Goal: Task Accomplishment & Management: Use online tool/utility

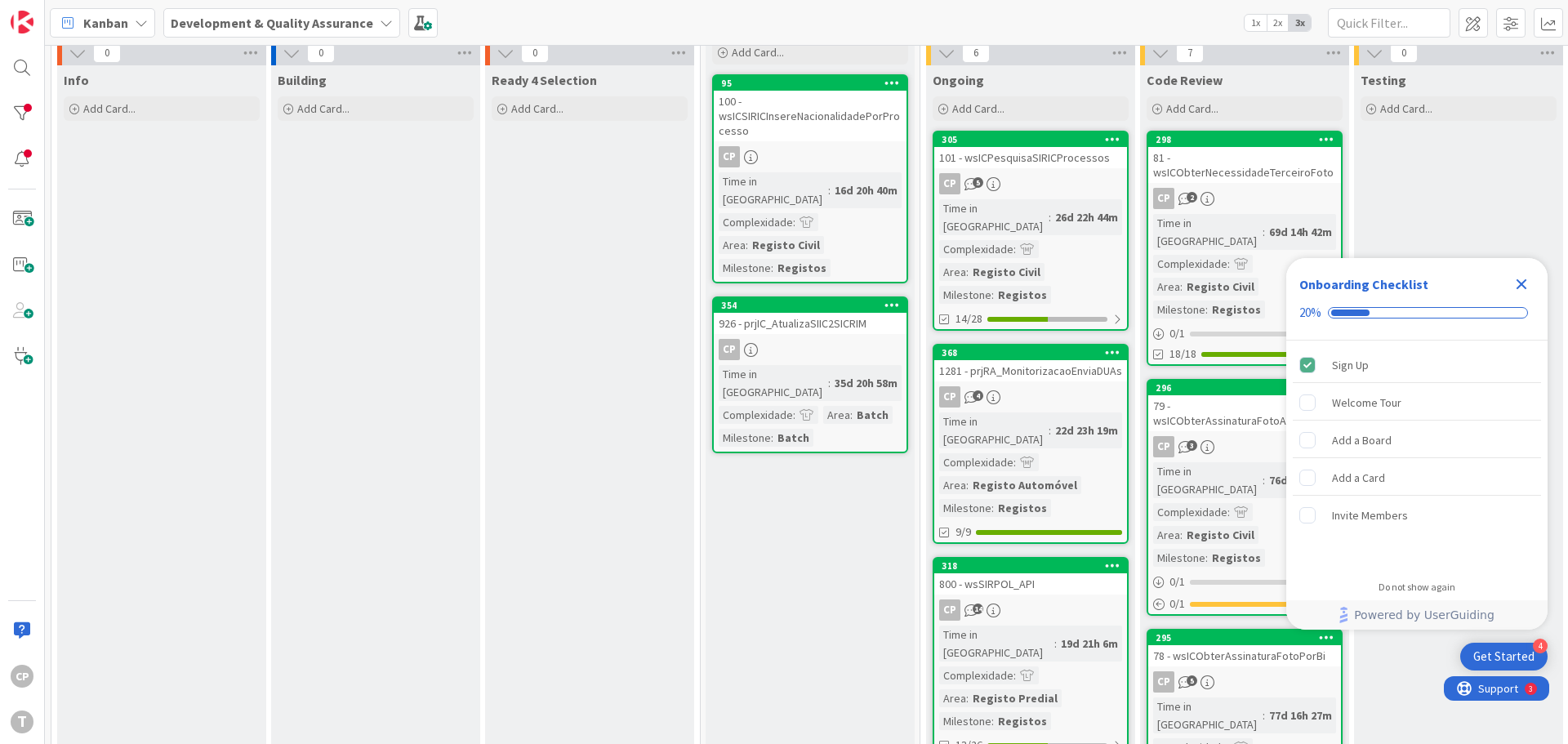
scroll to position [326, 0]
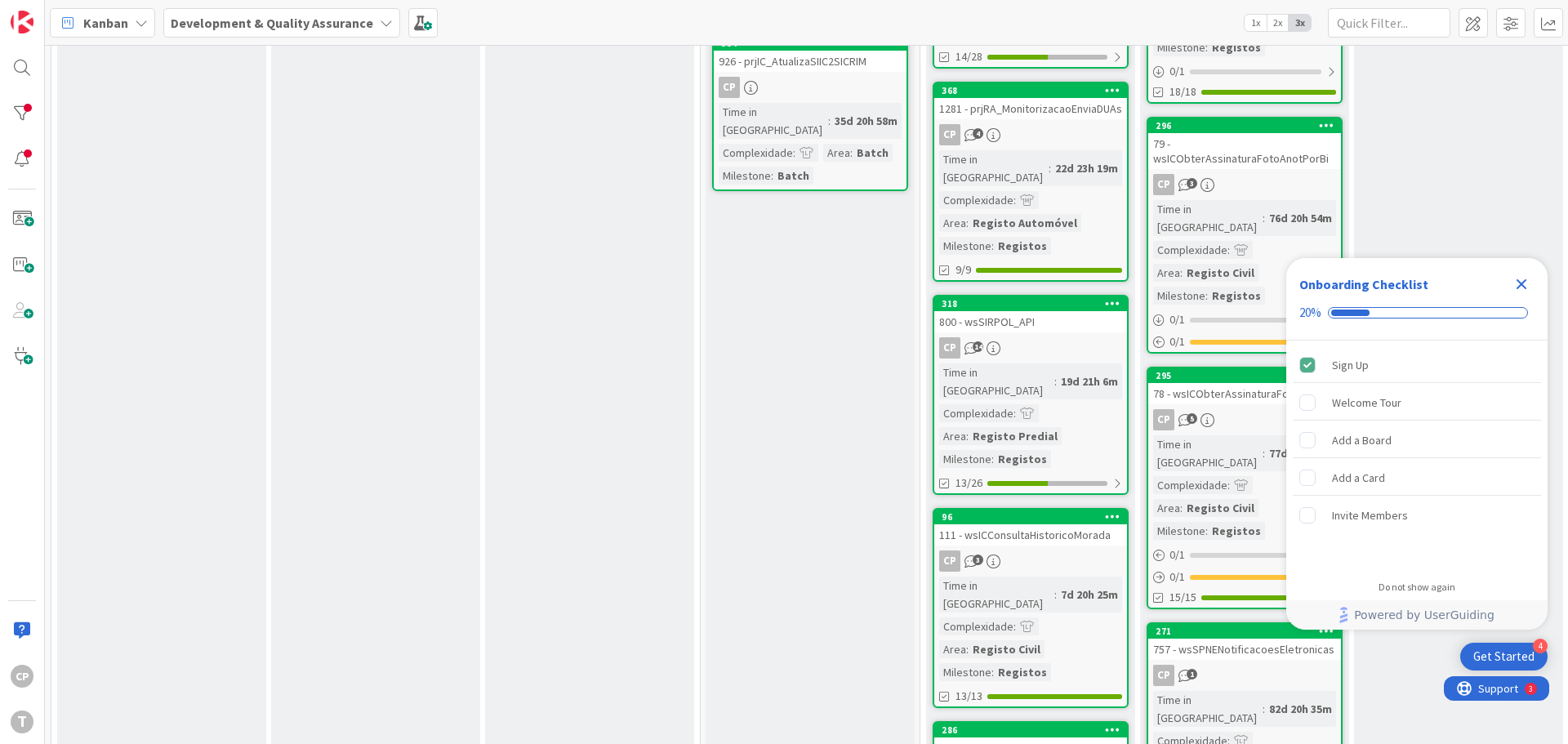
click at [1071, 524] on div "111 - wsICConsultaHistoricoMorada" at bounding box center [1031, 535] width 193 height 22
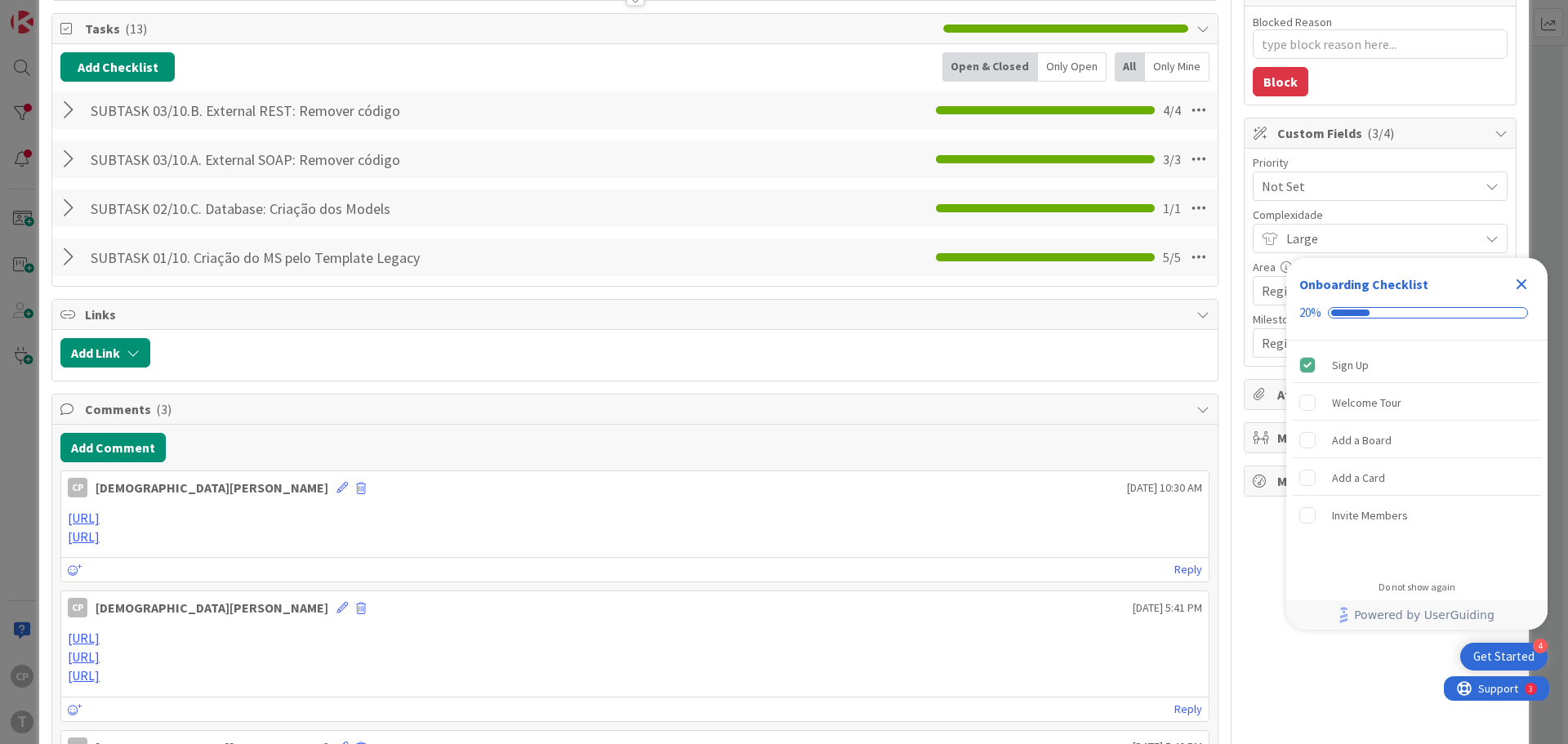
scroll to position [490, 0]
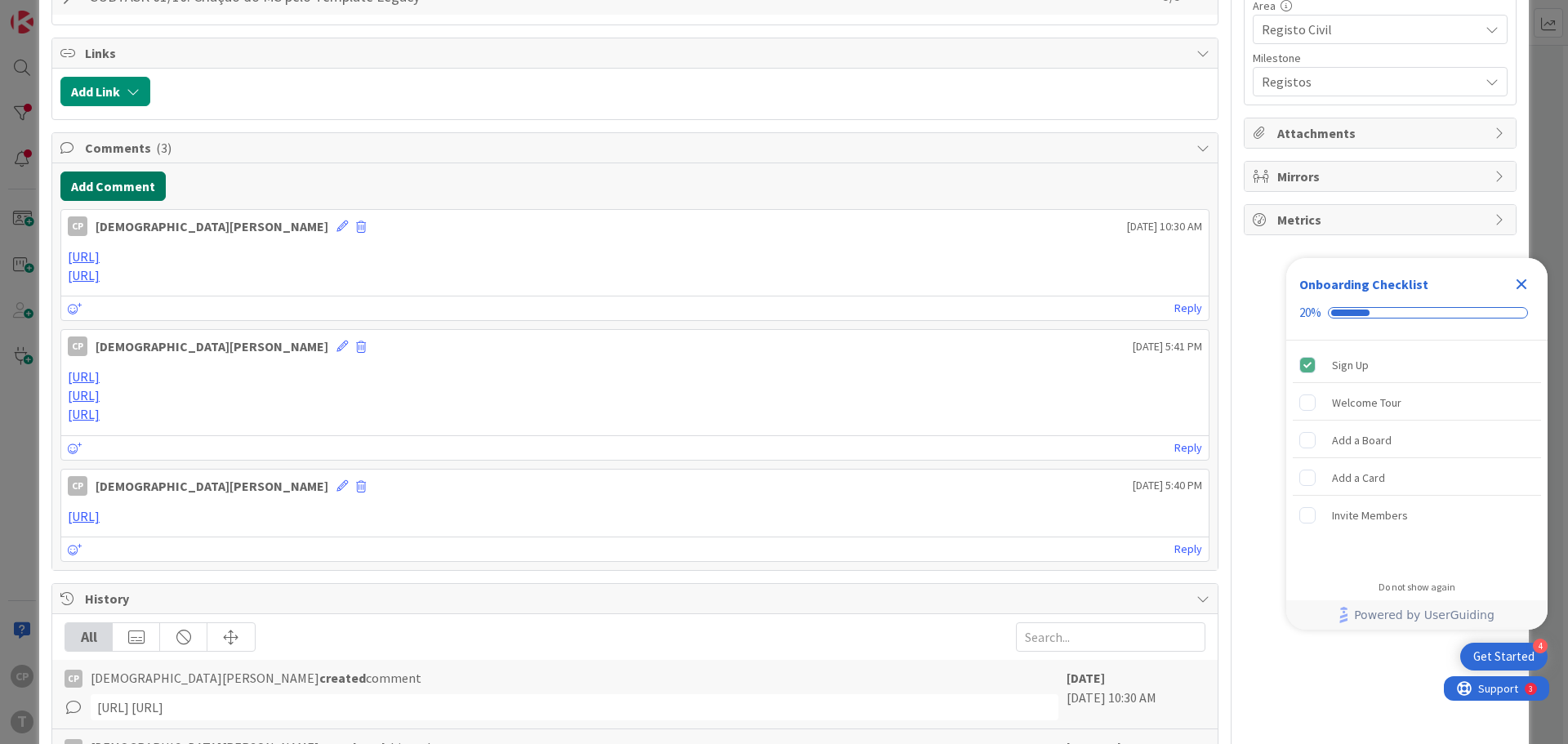
click at [105, 186] on button "Add Comment" at bounding box center [113, 186] width 105 height 29
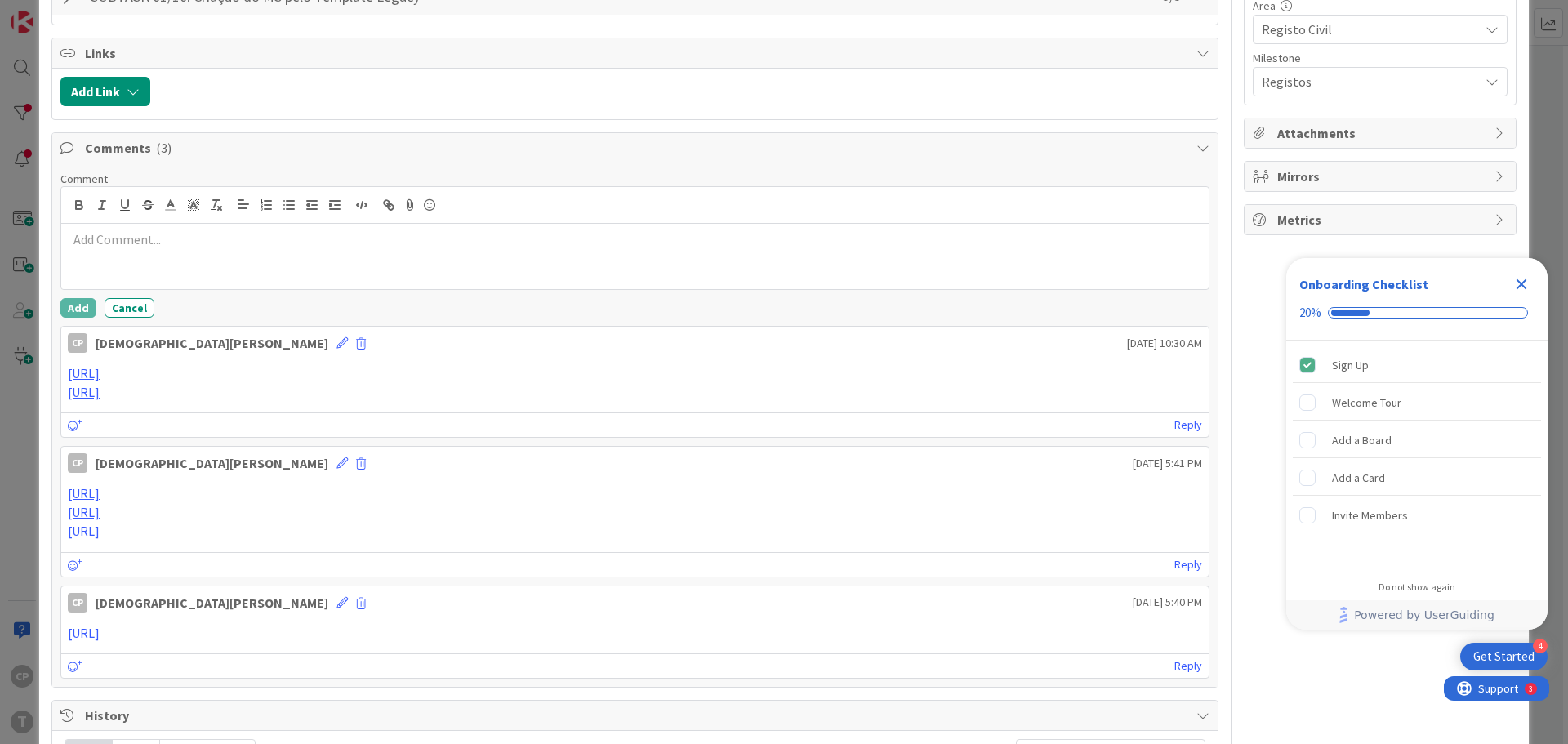
click at [263, 247] on p at bounding box center [634, 239] width 1135 height 19
click at [772, 266] on p at bounding box center [634, 258] width 1135 height 19
click at [174, 275] on div "[URL] [URL]" at bounding box center [634, 256] width 1147 height 66
click at [145, 286] on div "[URL] [URL]" at bounding box center [634, 256] width 1147 height 66
click at [911, 264] on p "[URL]" at bounding box center [634, 258] width 1135 height 19
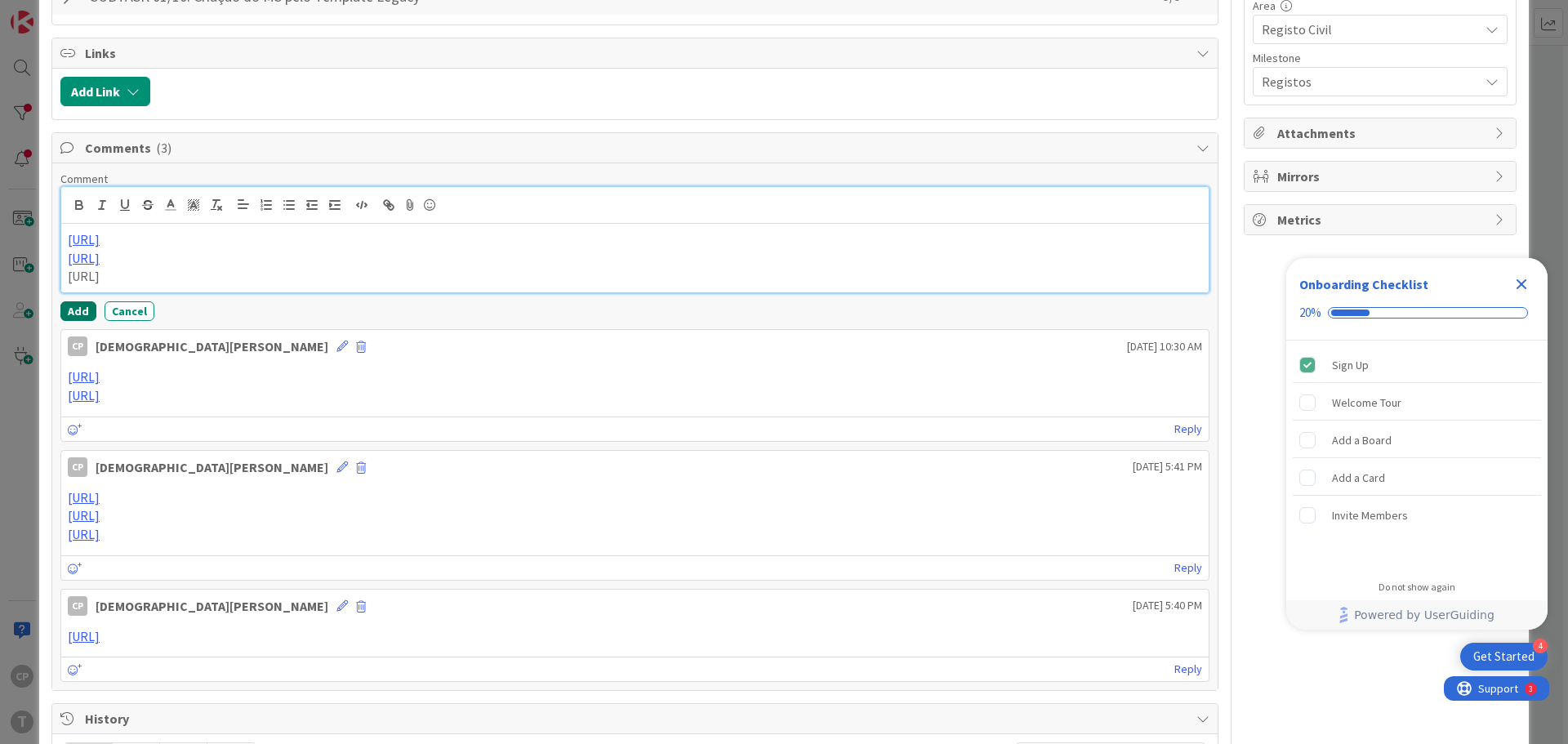
click at [80, 309] on button "Add" at bounding box center [78, 311] width 36 height 20
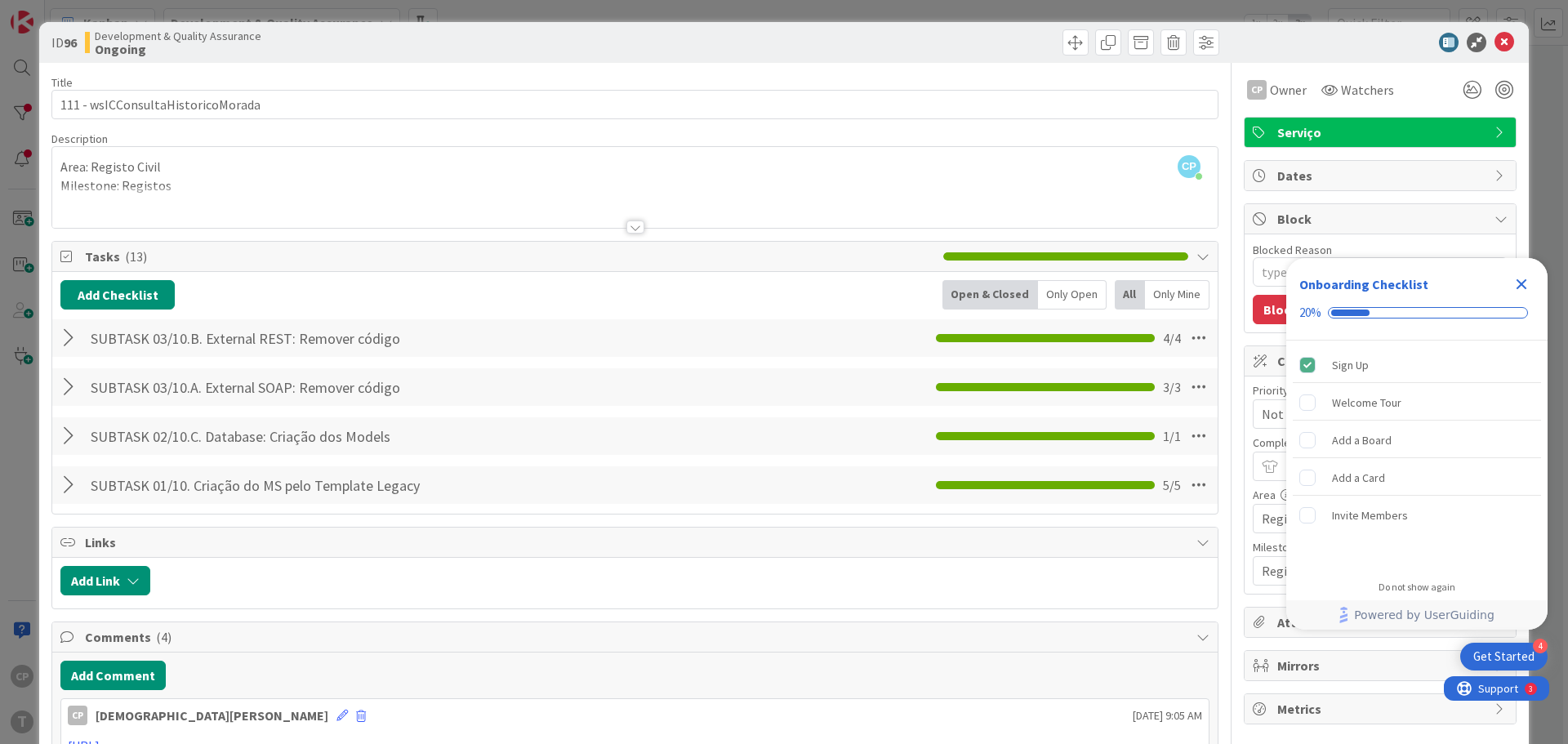
scroll to position [0, 0]
click at [126, 292] on button "Add Checklist" at bounding box center [118, 295] width 115 height 29
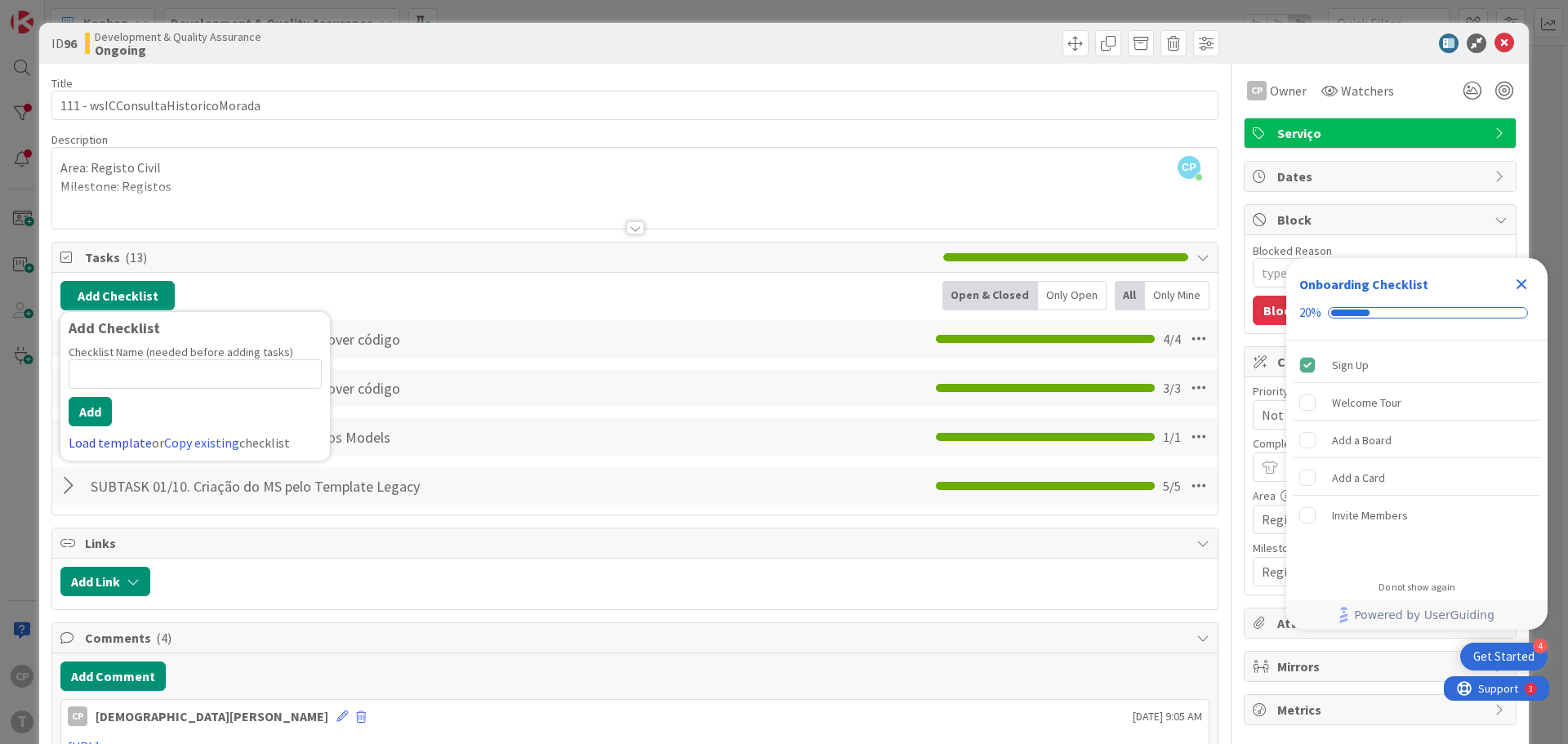
click at [121, 441] on link "Load template" at bounding box center [110, 442] width 83 height 17
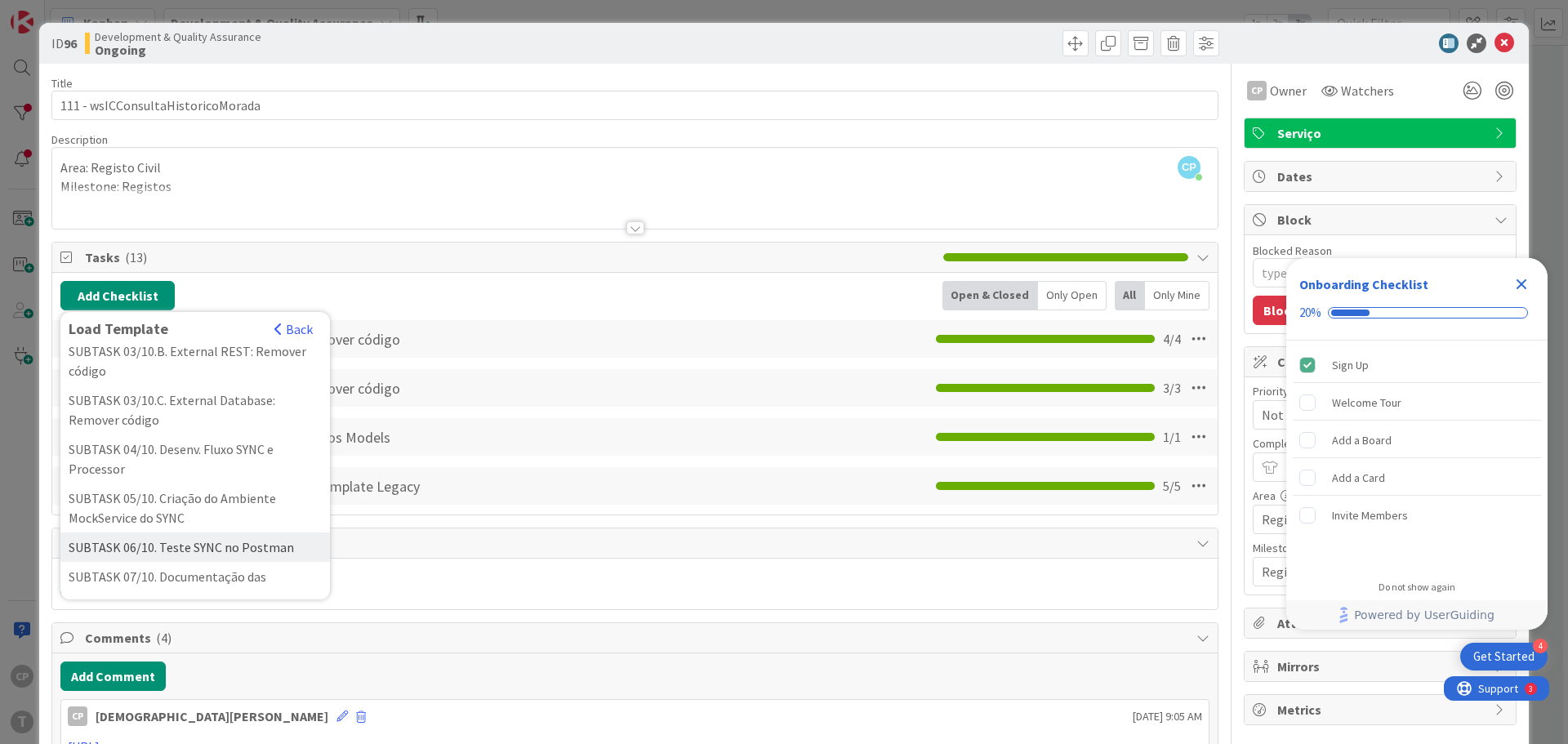
scroll to position [245, 0]
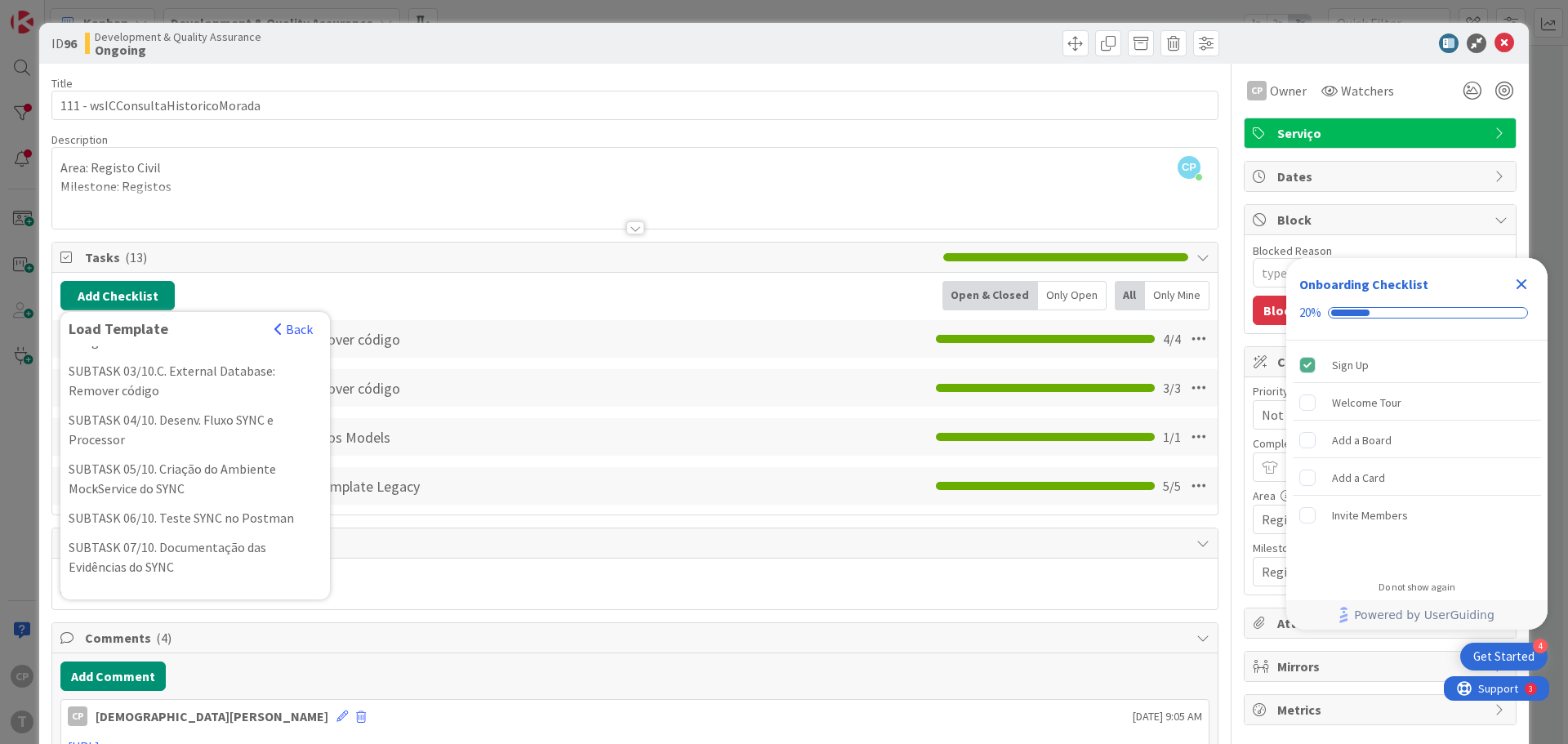
click at [514, 567] on div at bounding box center [684, 581] width 1051 height 29
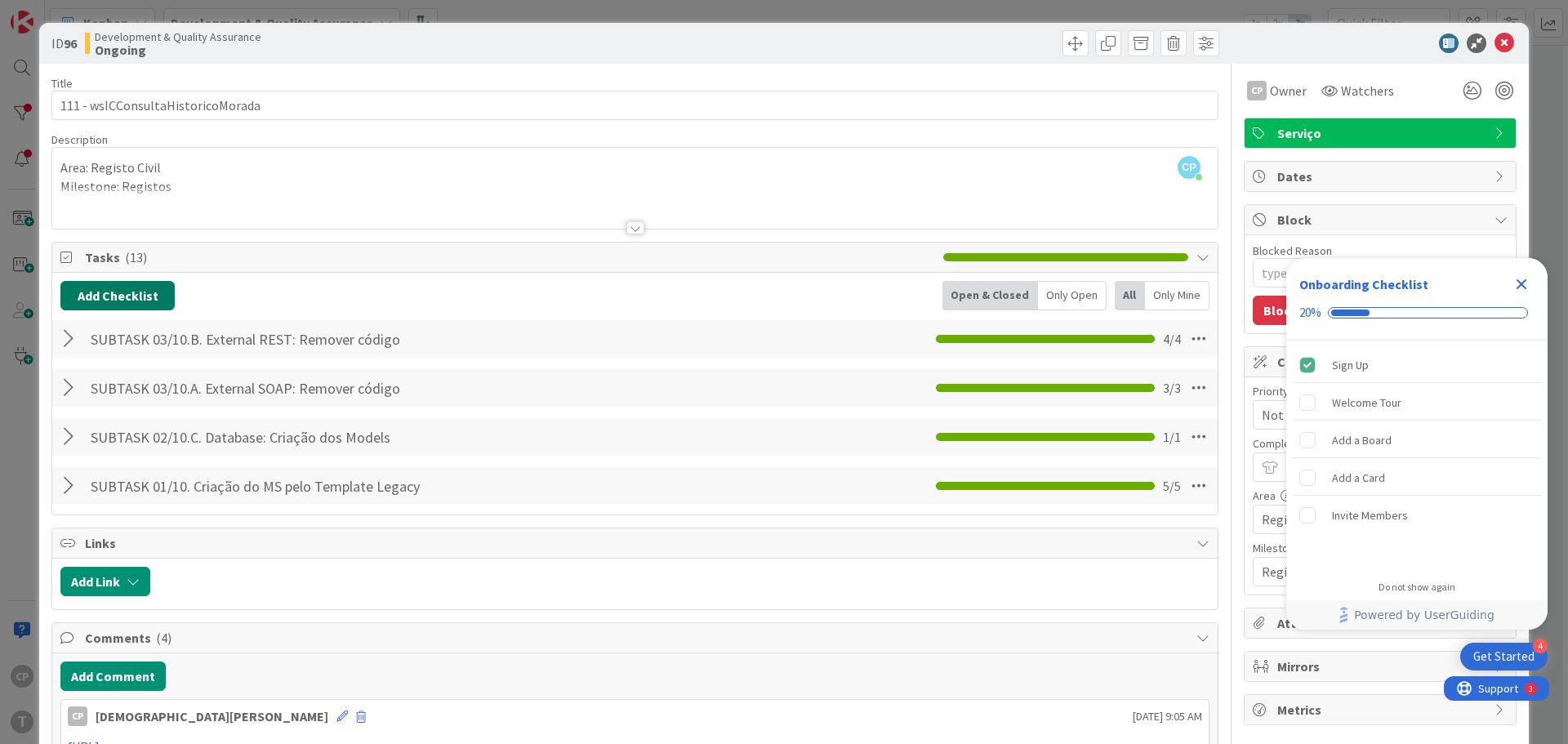
click at [119, 293] on button "Add Checklist" at bounding box center [118, 295] width 115 height 29
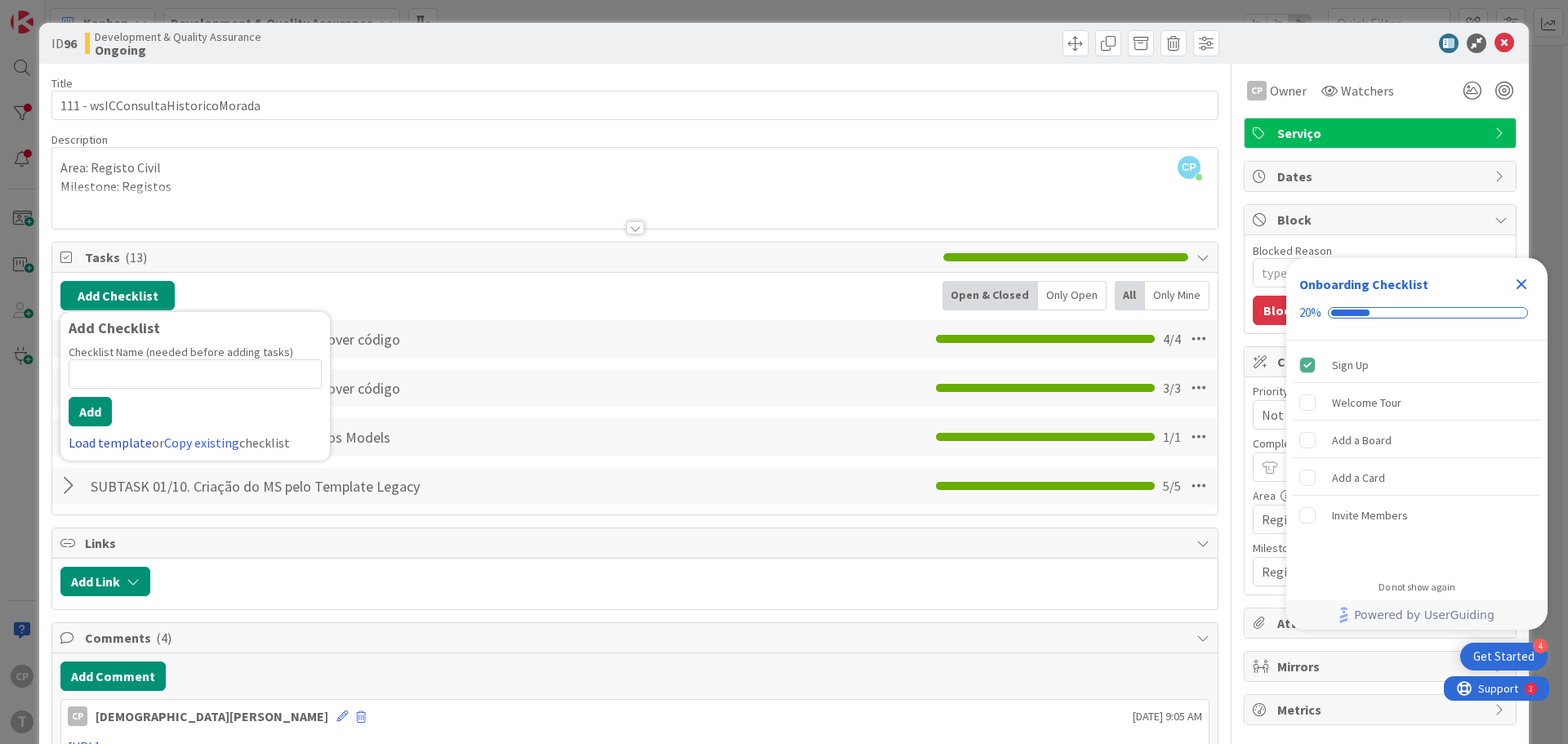
click at [101, 438] on link "Load template" at bounding box center [110, 442] width 83 height 17
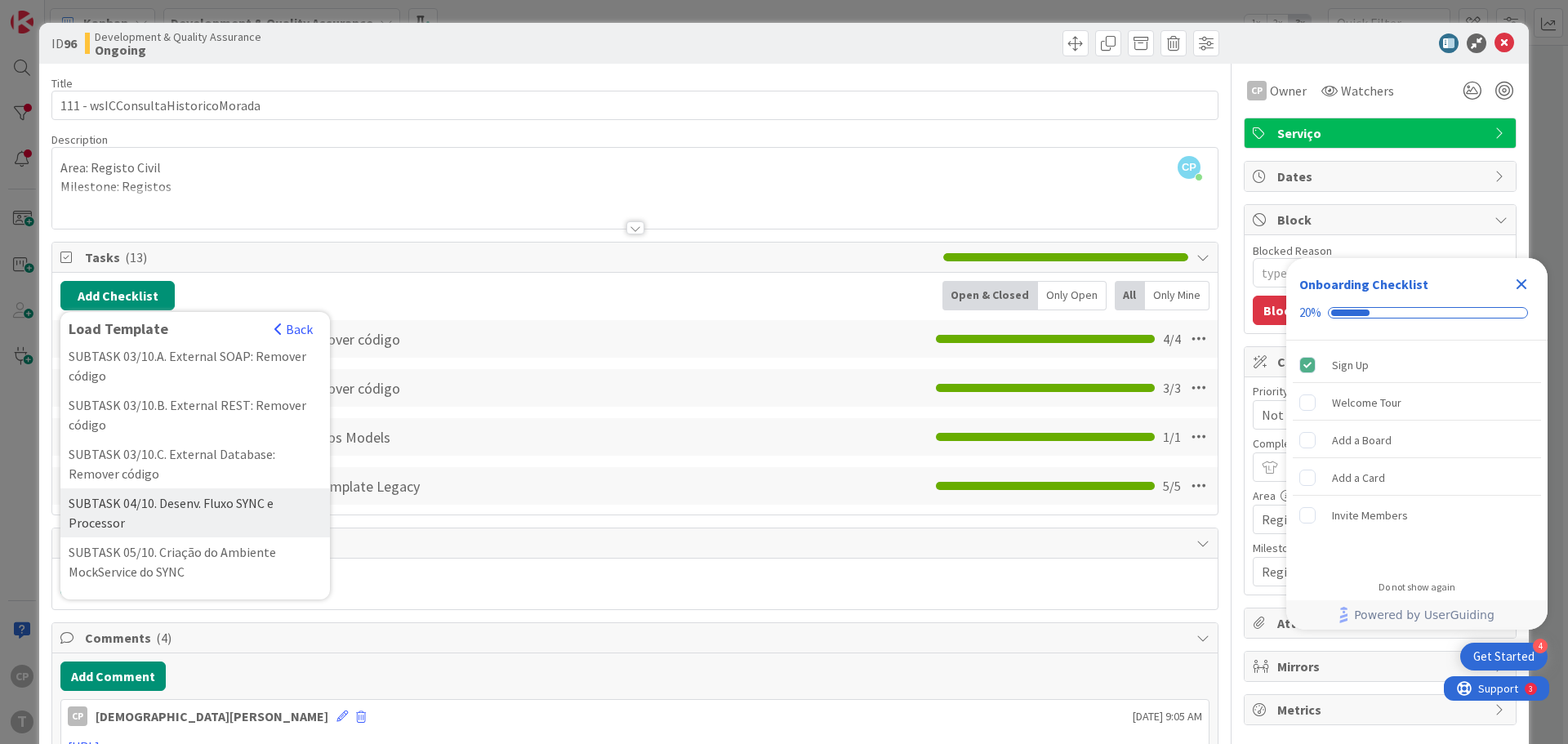
scroll to position [164, 0]
click at [207, 525] on div "SUBTASK 04/10. Desenv. Fluxo SYNC e Processor" at bounding box center [195, 511] width 270 height 49
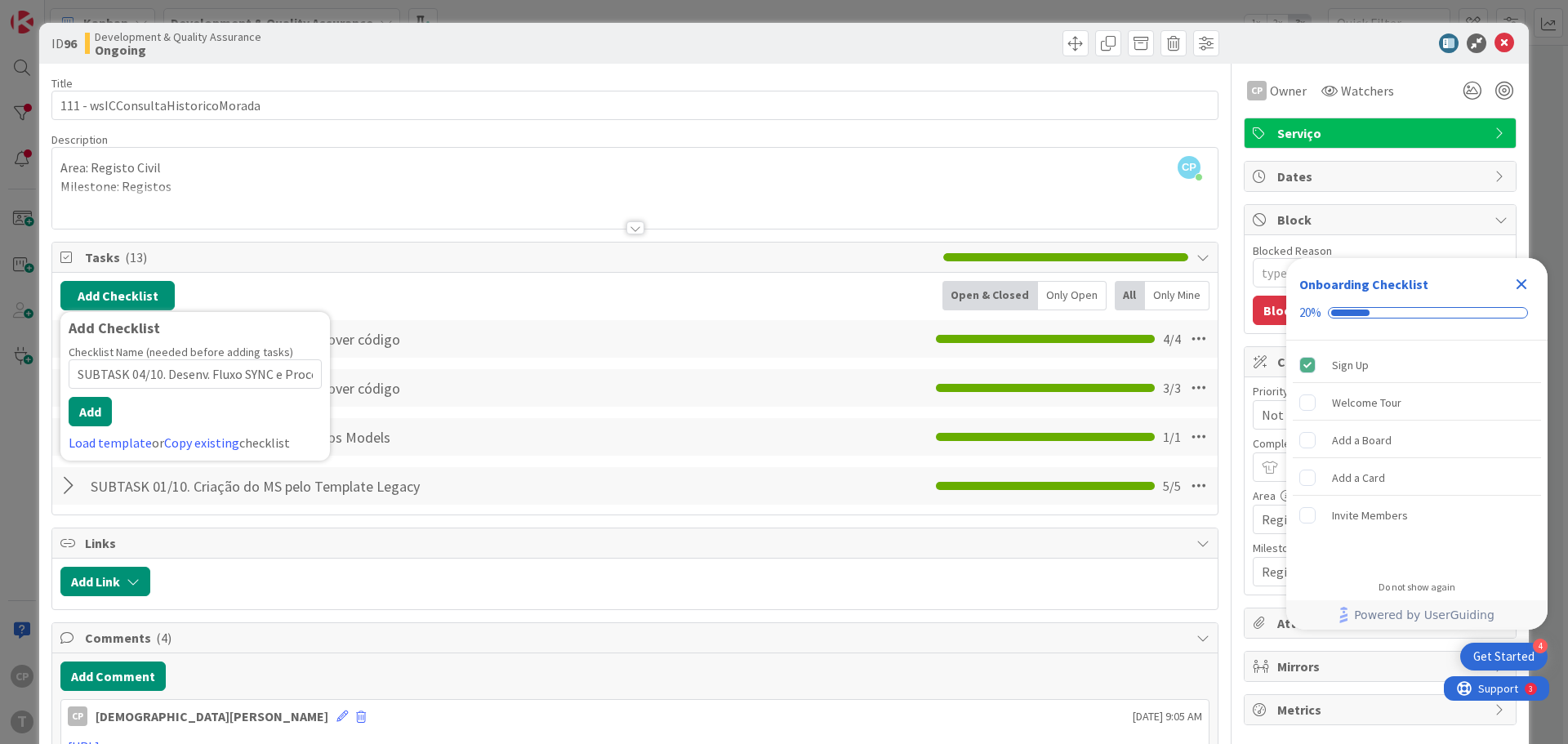
scroll to position [0, 26]
click at [91, 409] on button "Add" at bounding box center [90, 412] width 43 height 29
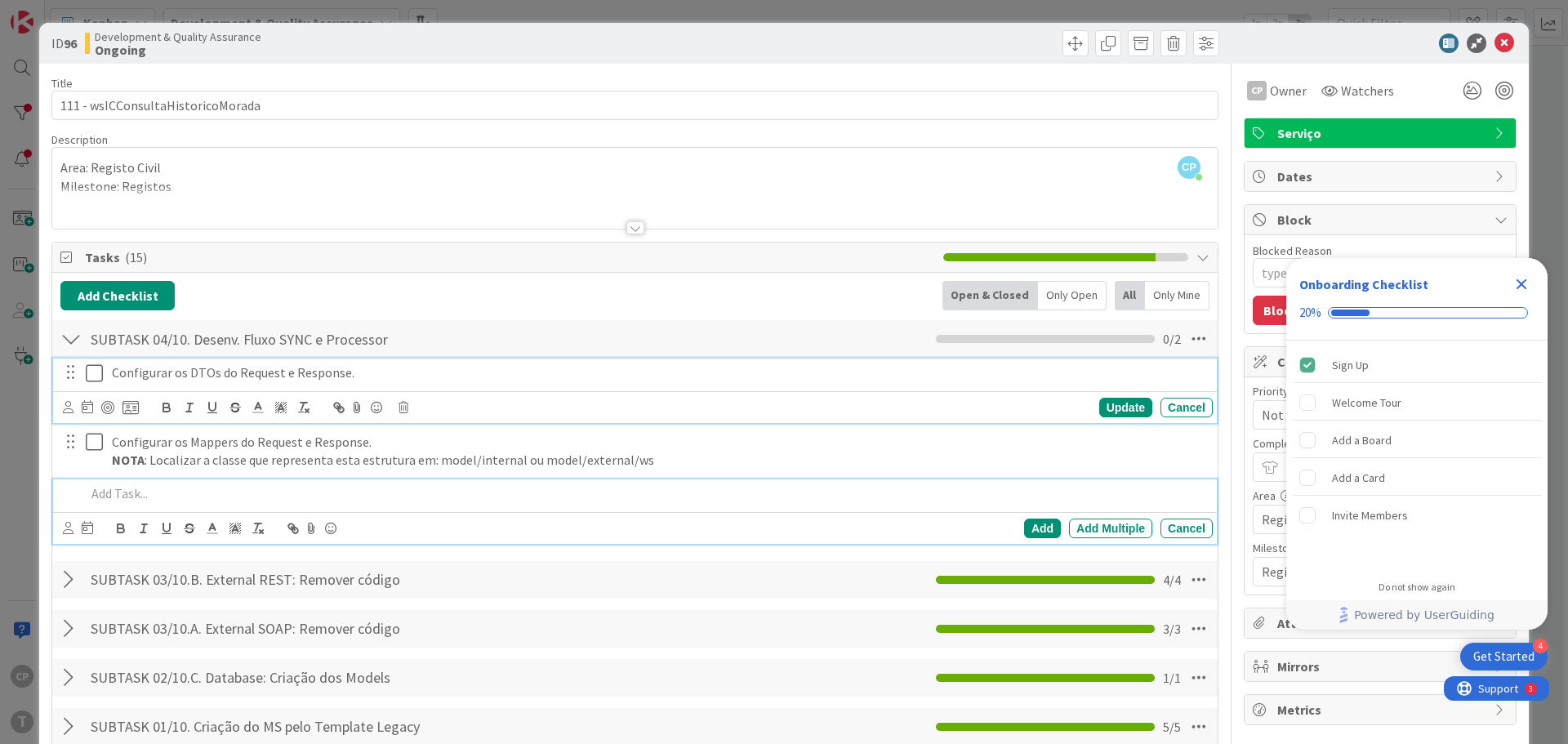
click at [85, 367] on icon at bounding box center [93, 373] width 17 height 20
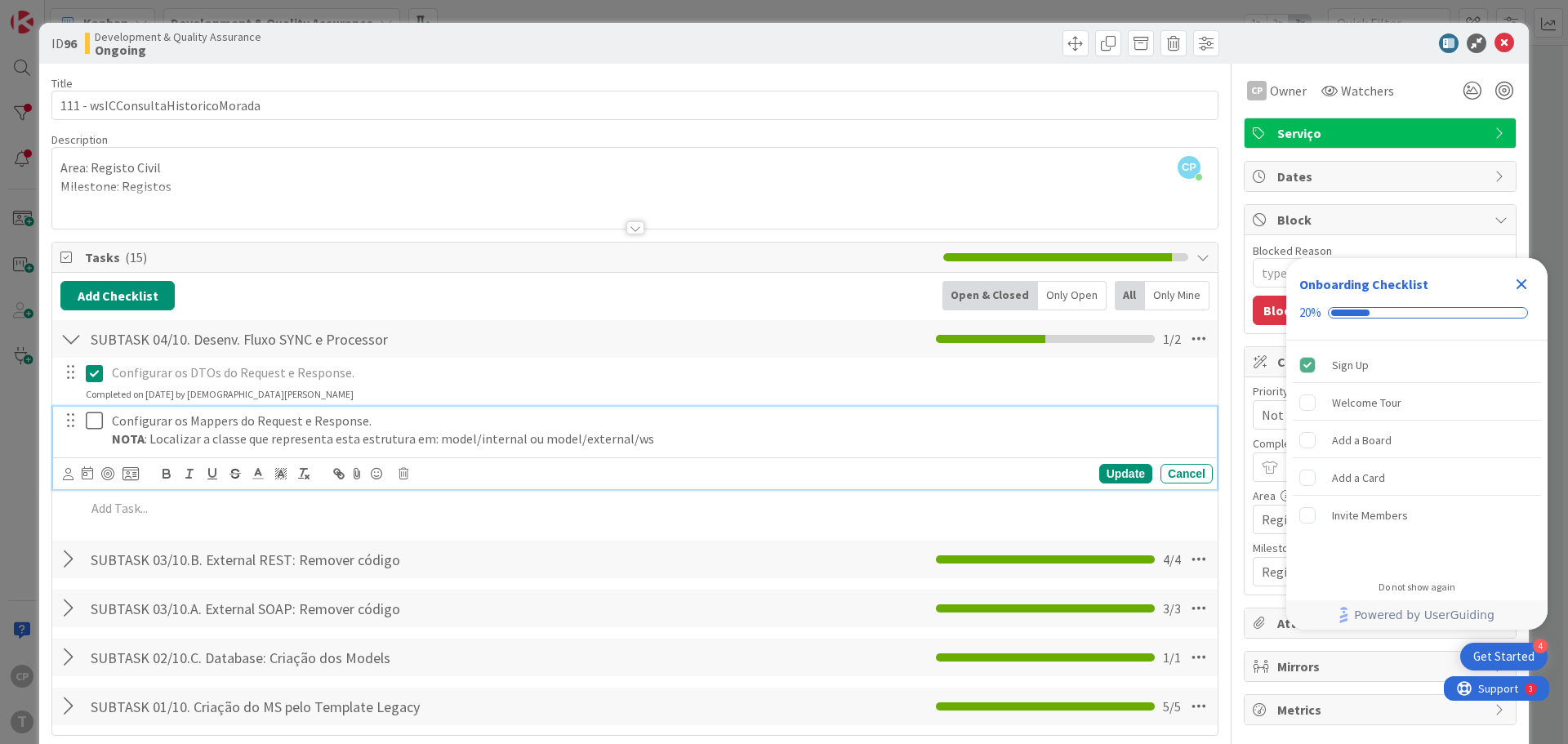
click at [95, 415] on icon at bounding box center [93, 421] width 17 height 20
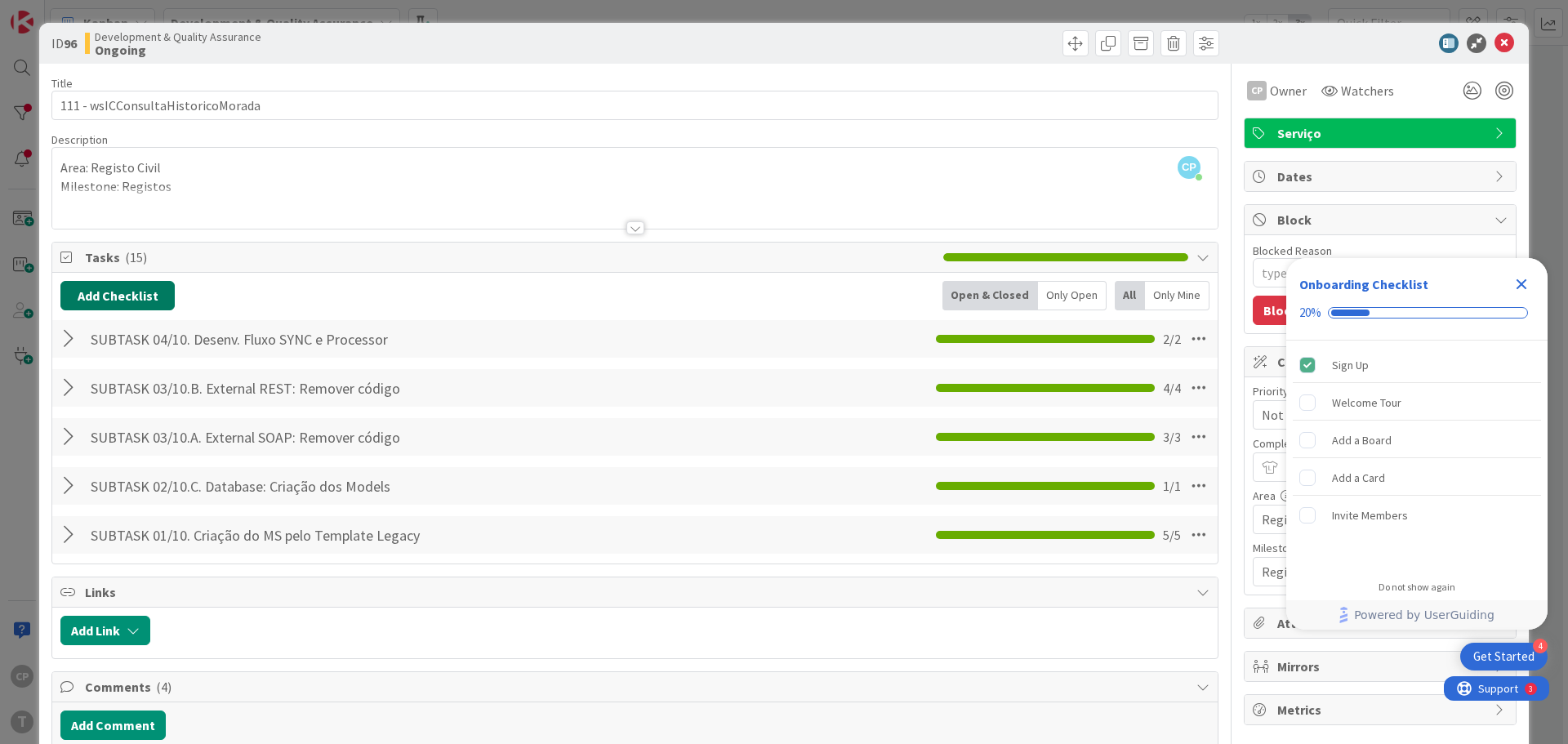
click at [88, 290] on button "Add Checklist" at bounding box center [118, 295] width 115 height 29
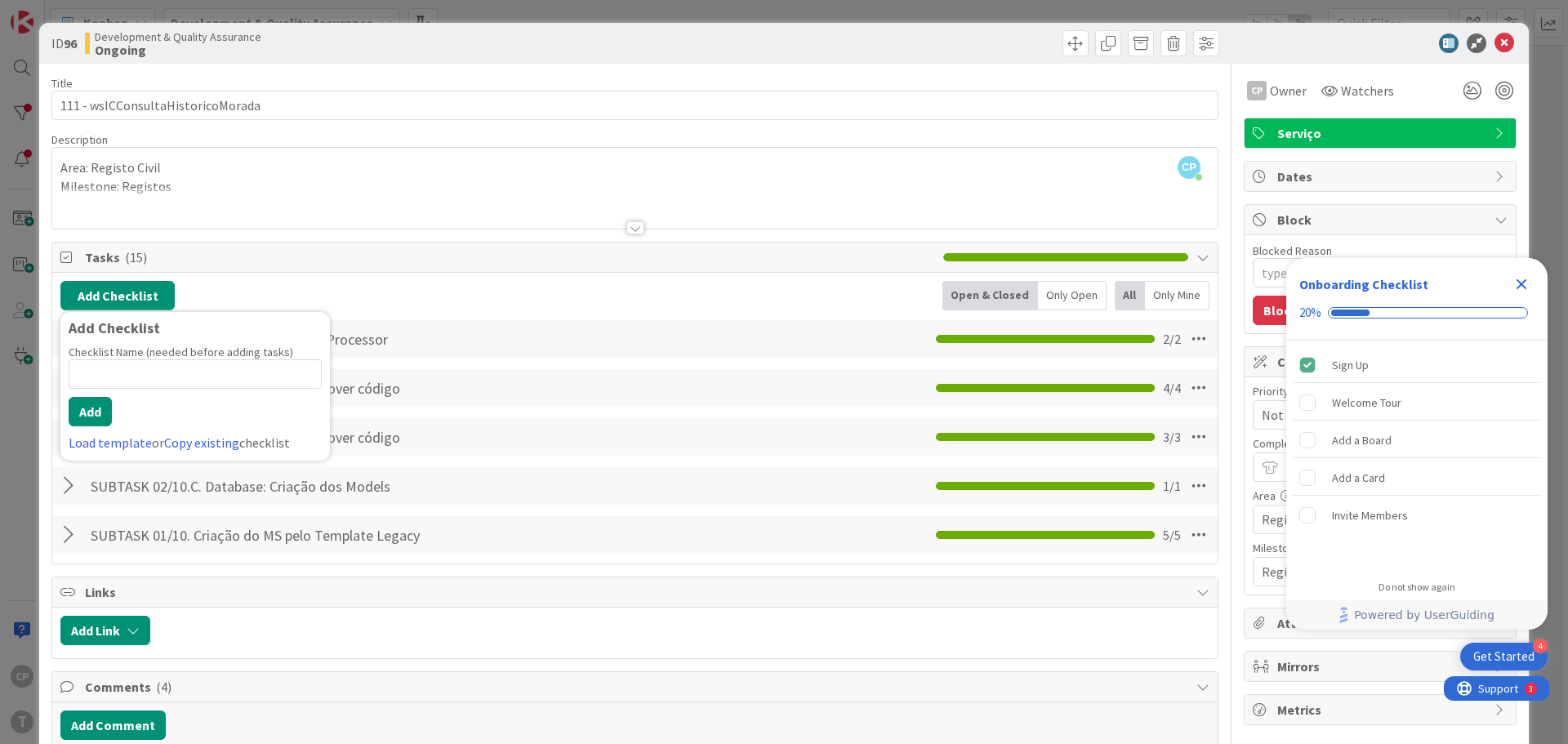
click at [121, 430] on div "Checklist Name (needed before adding tasks) 0 / 64 Add Load template or Copy ex…" at bounding box center [195, 398] width 253 height 108
click at [121, 443] on link "Load template" at bounding box center [110, 442] width 83 height 17
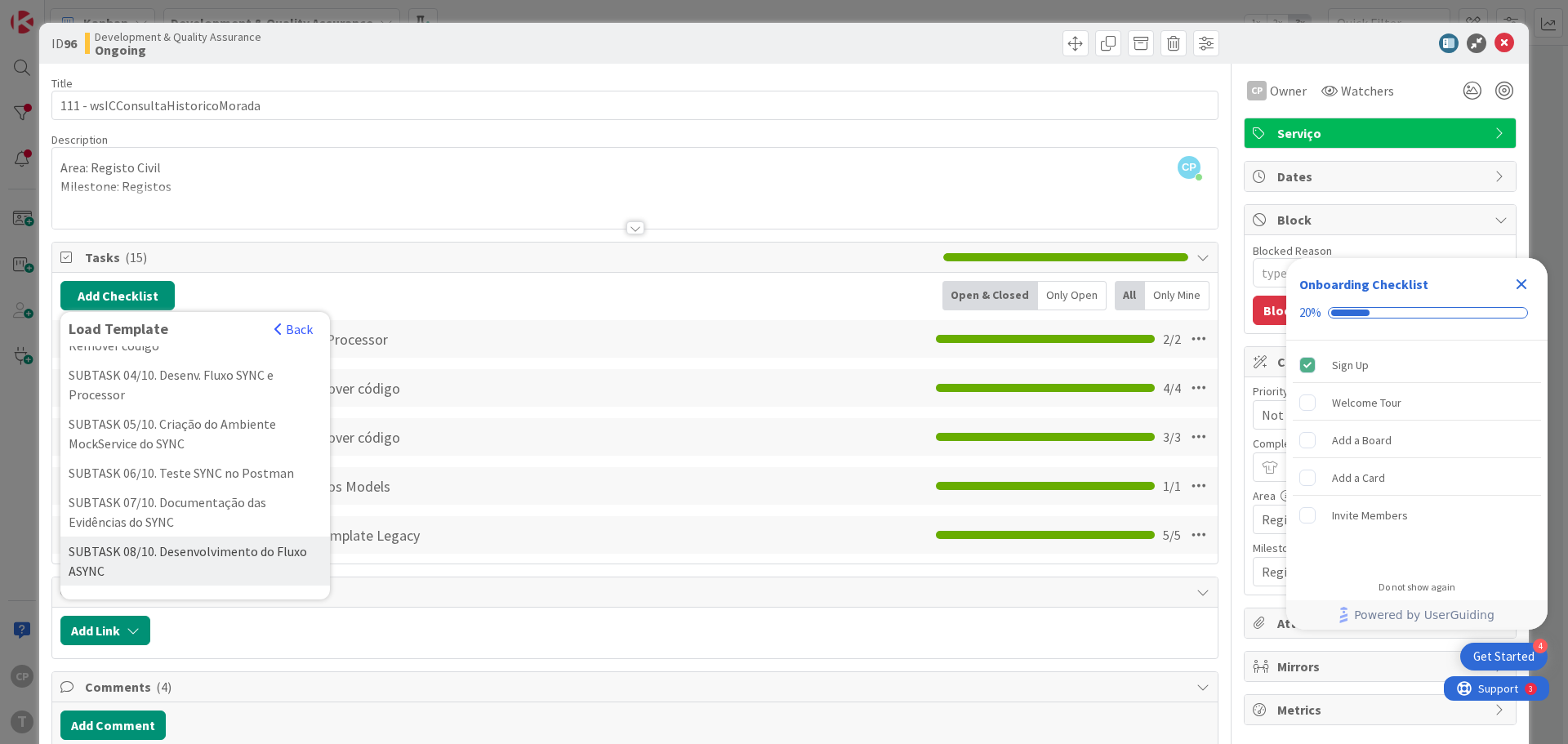
scroll to position [326, 0]
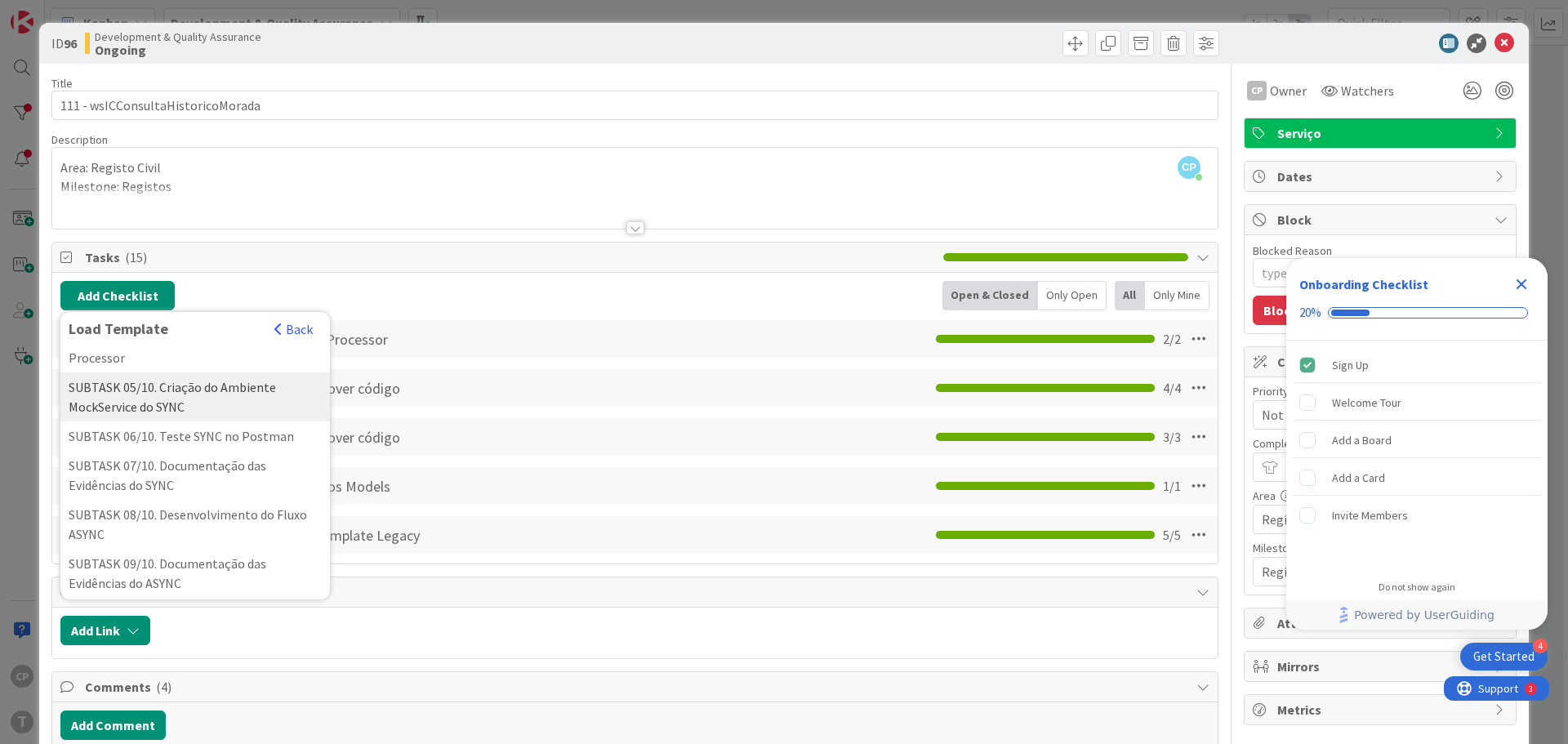
click at [203, 410] on div "SUBTASK 05/10. Criação do Ambiente MockService do SYNC" at bounding box center [195, 397] width 270 height 49
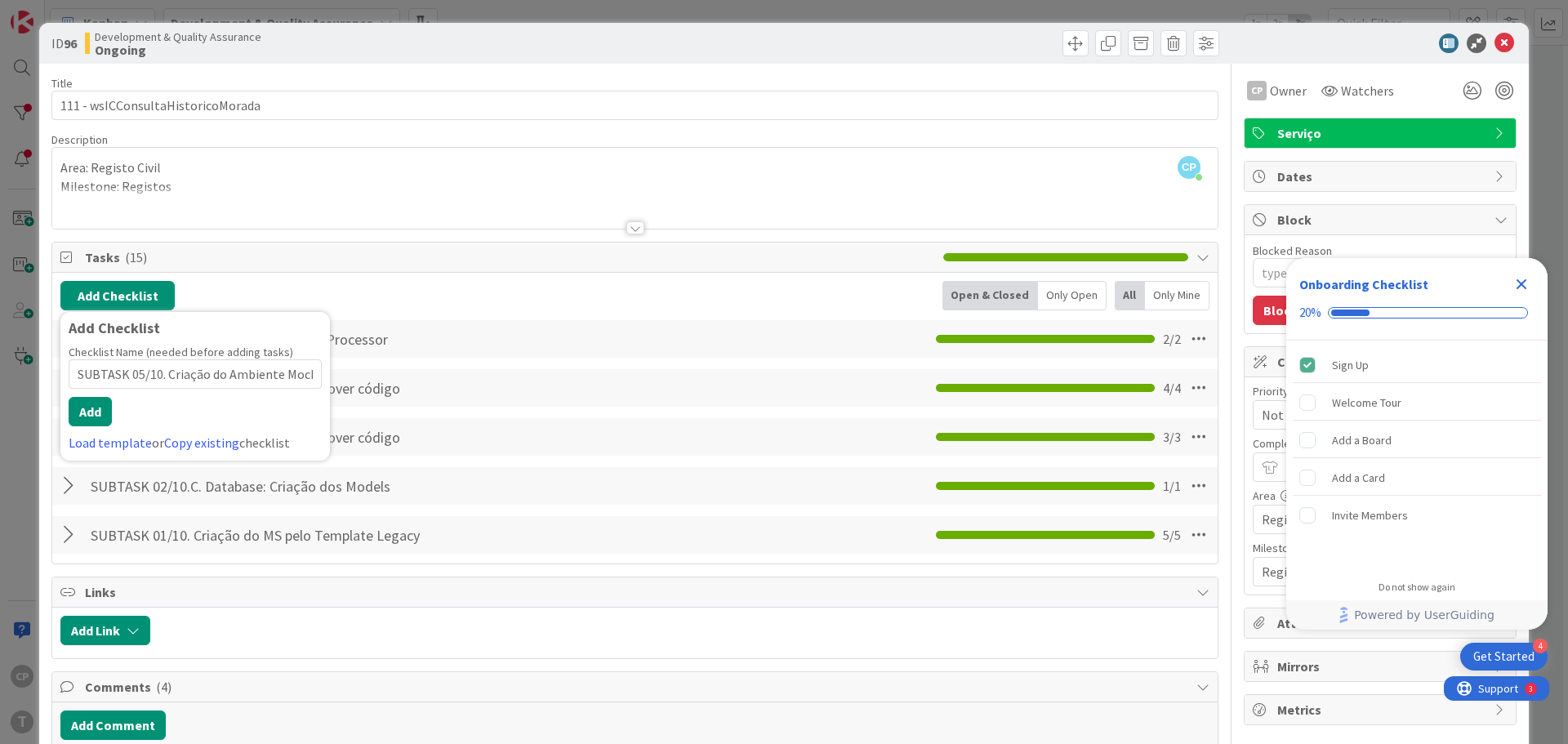
scroll to position [0, 88]
click at [78, 413] on button "Add" at bounding box center [90, 412] width 43 height 29
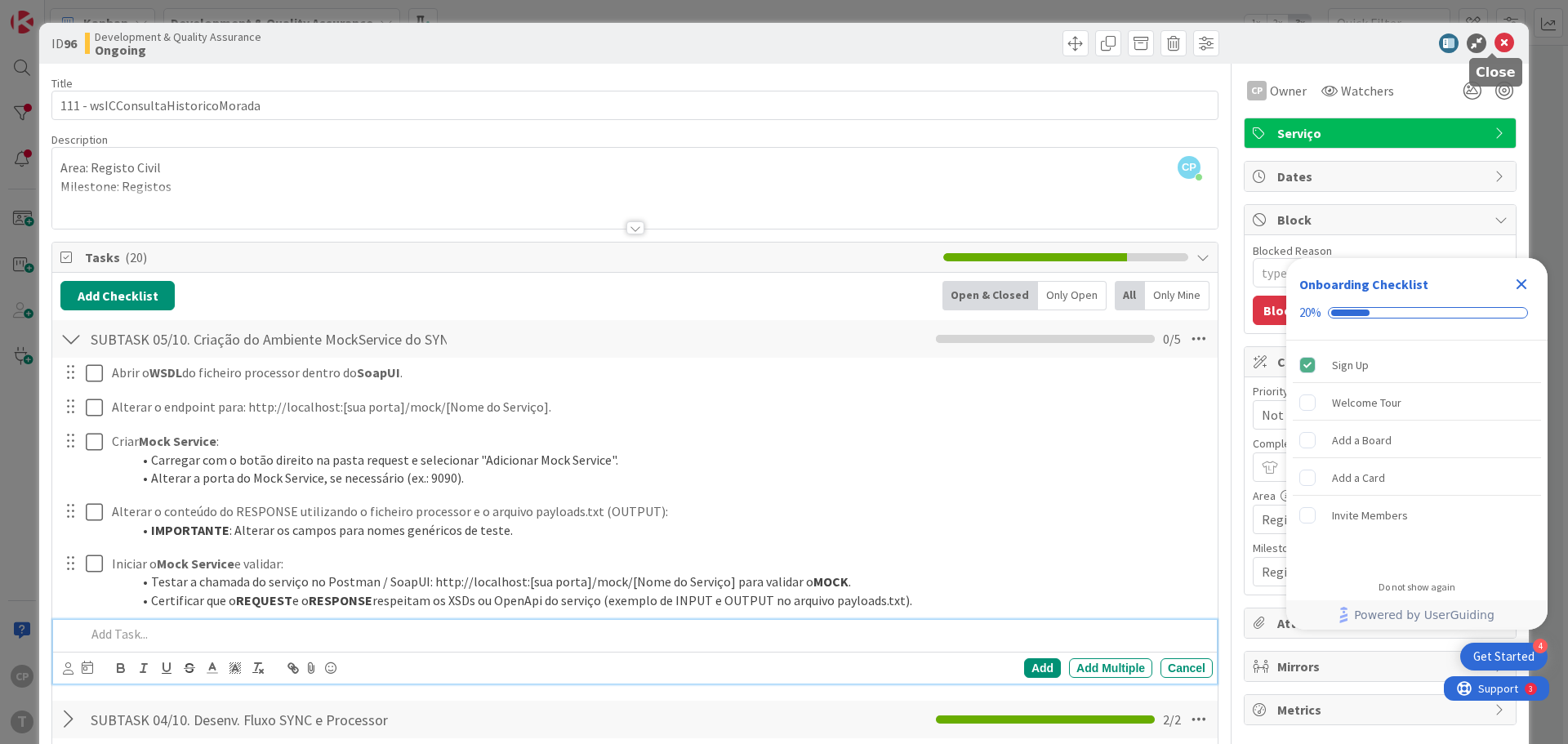
click at [1495, 47] on icon at bounding box center [1504, 43] width 20 height 20
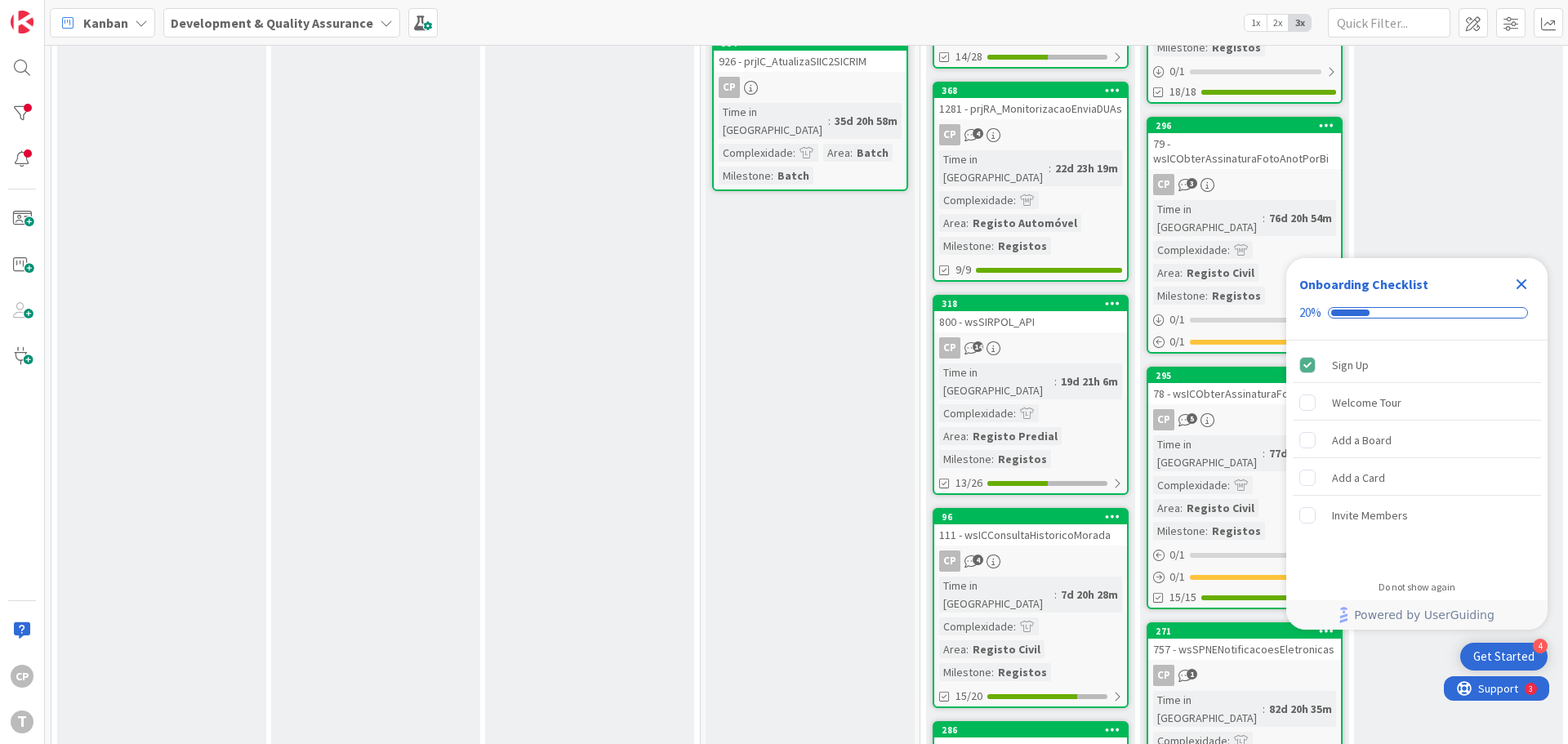
click at [1520, 282] on icon "Close Checklist" at bounding box center [1521, 284] width 11 height 11
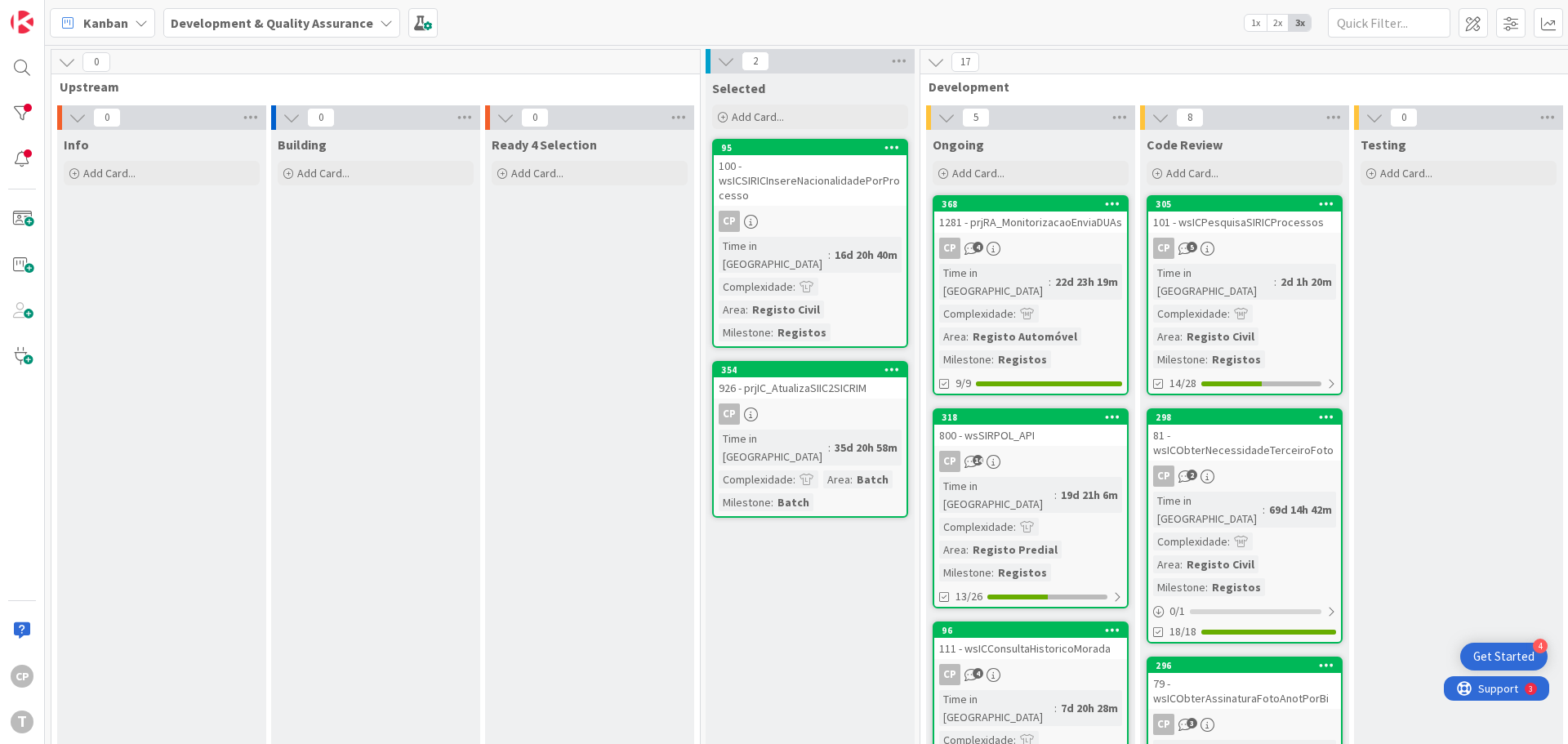
click at [1070, 424] on div "800 - wsSIRPOL_API" at bounding box center [1031, 435] width 193 height 22
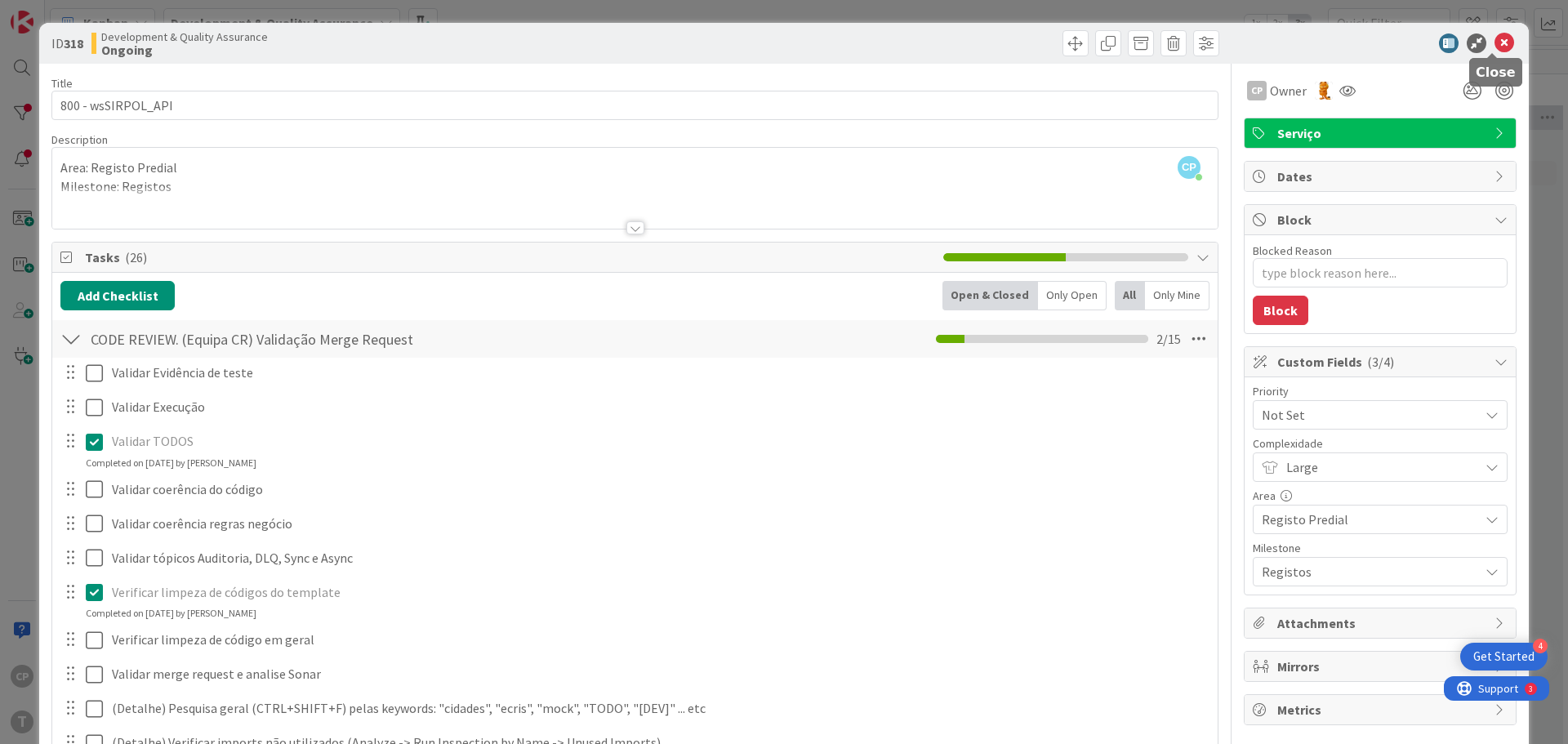
click at [1498, 46] on icon at bounding box center [1504, 43] width 20 height 20
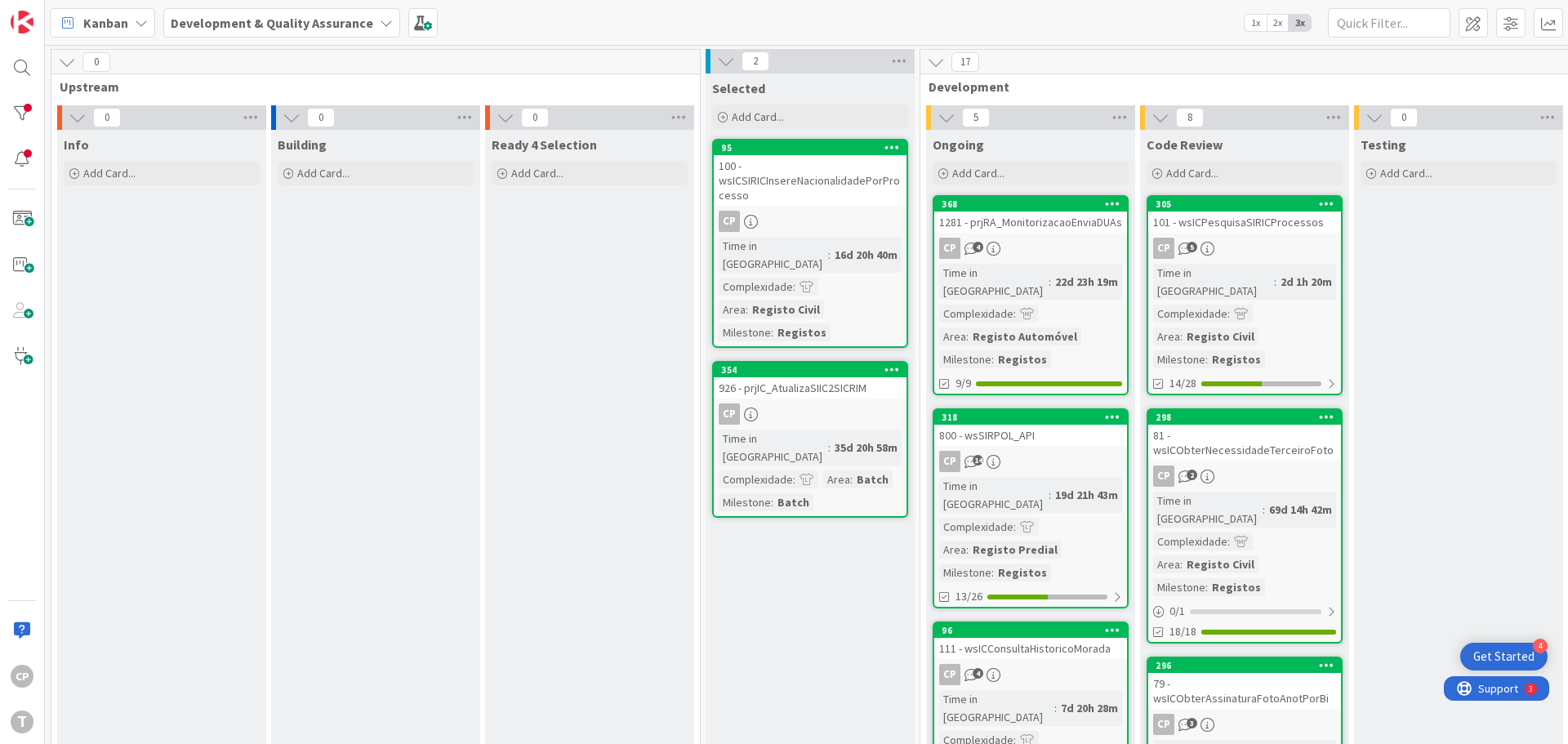
click at [1076, 232] on link "368 1281 - prjRA_MonitorizacaoEnviaDUAs CP 4 Time in [GEOGRAPHIC_DATA] : 22d 23…" at bounding box center [1031, 295] width 196 height 200
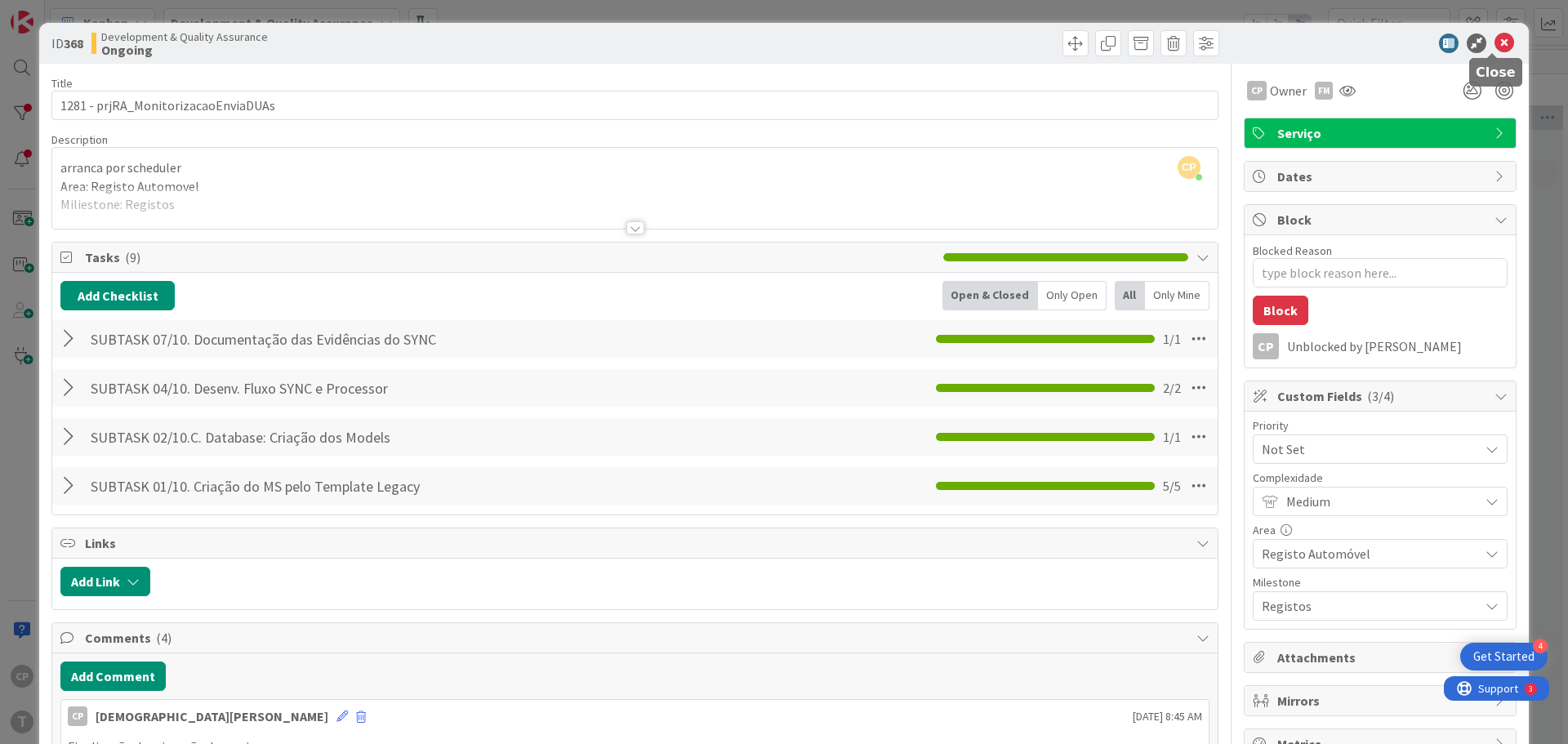
click at [1494, 42] on icon at bounding box center [1504, 43] width 20 height 20
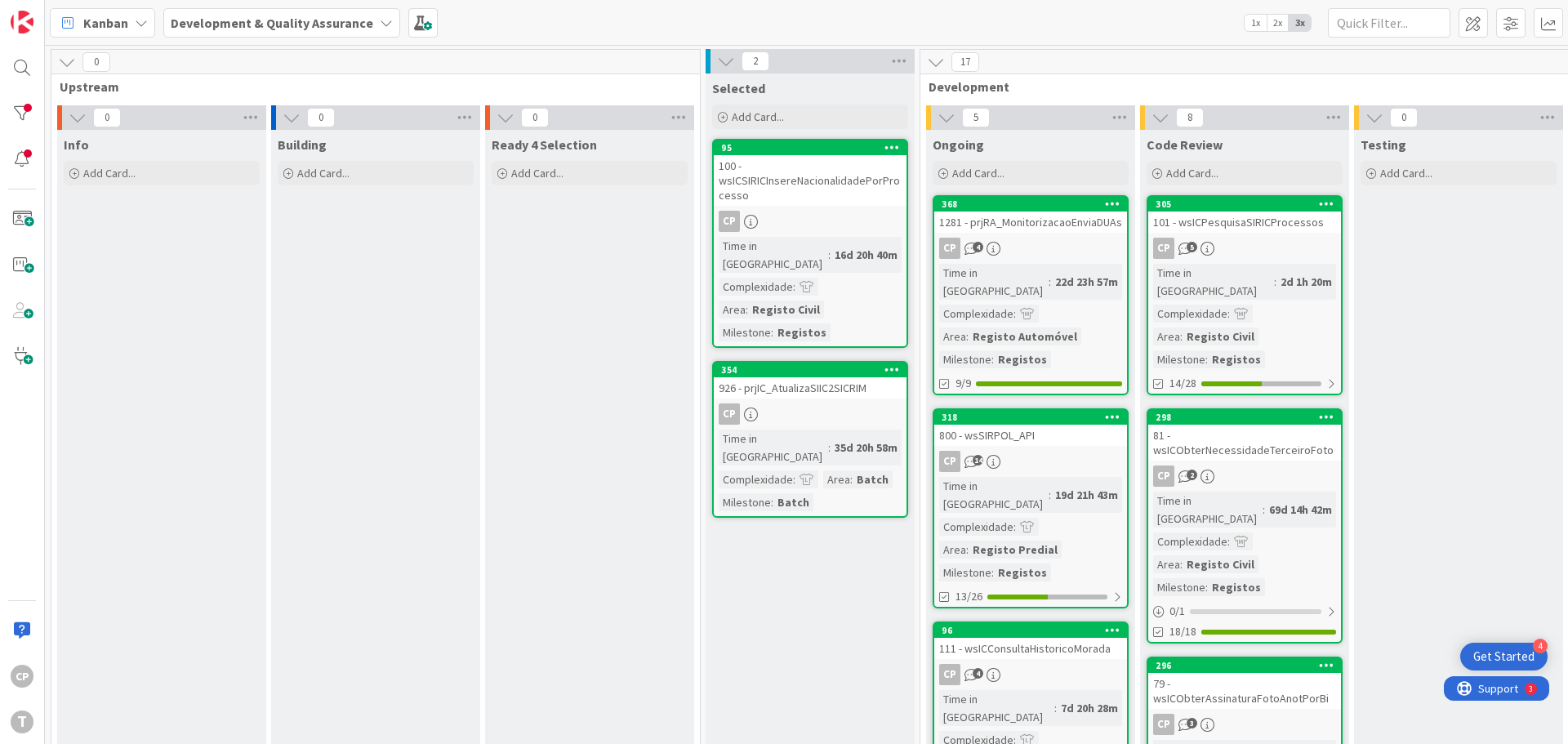
click at [1068, 234] on link "368 1281 - prjRA_MonitorizacaoEnviaDUAs CP 4 Time in [GEOGRAPHIC_DATA] : 22d 23…" at bounding box center [1031, 295] width 196 height 200
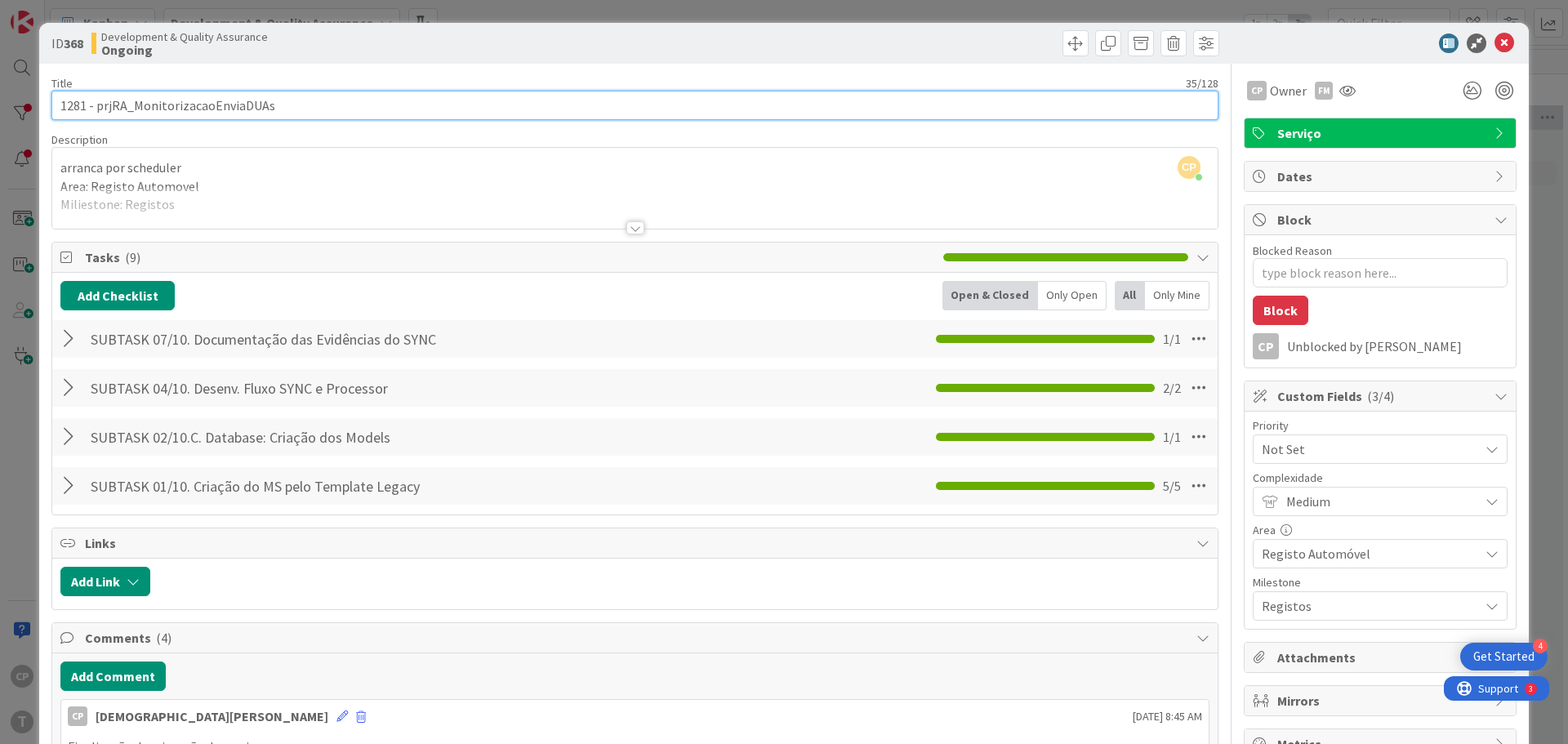
drag, startPoint x: 286, startPoint y: 96, endPoint x: 95, endPoint y: 99, distance: 191.0
click at [95, 99] on input "1281 - prjRA_MonitorizacaoEnviaDUAs" at bounding box center [634, 105] width 1167 height 29
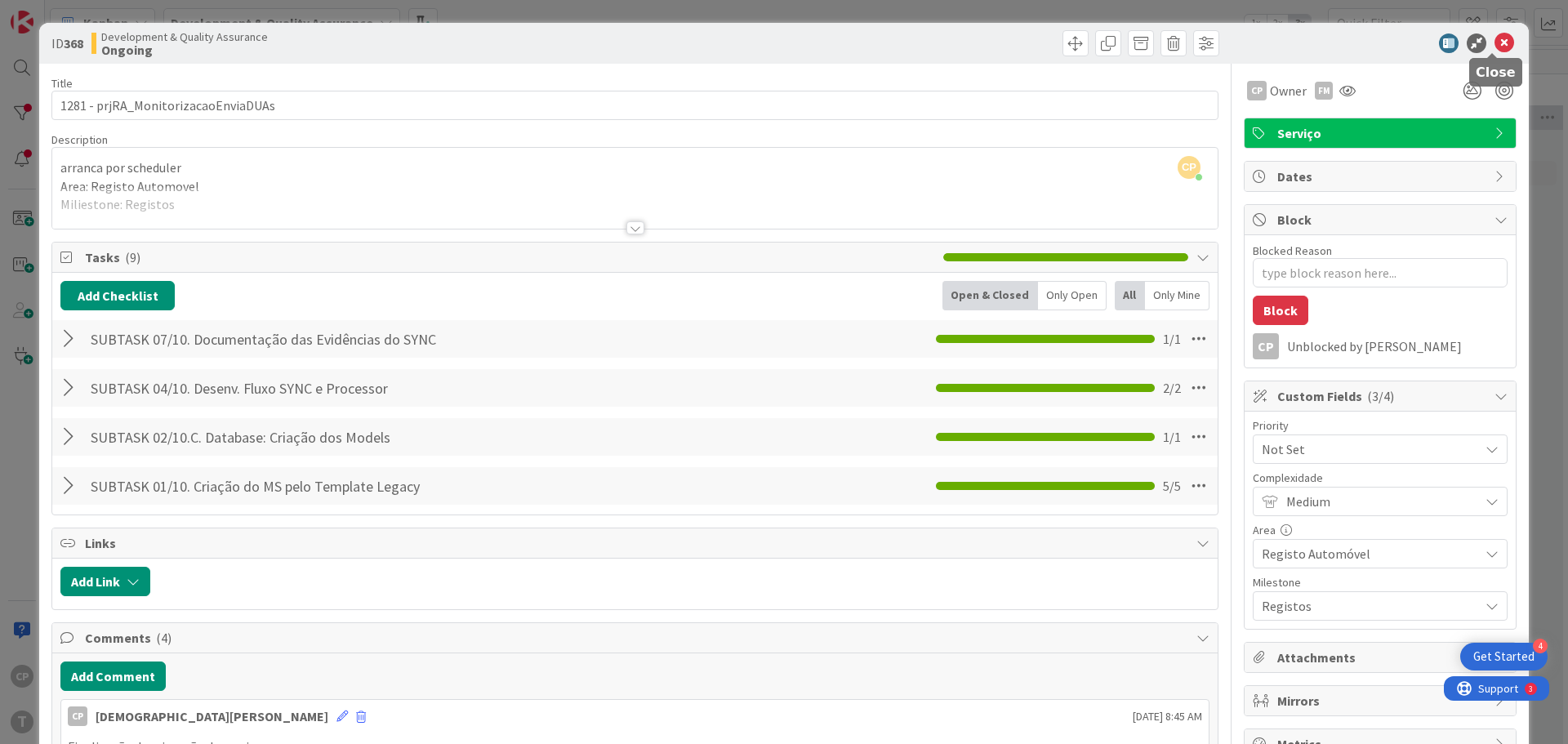
click at [1494, 33] on icon at bounding box center [1504, 43] width 20 height 20
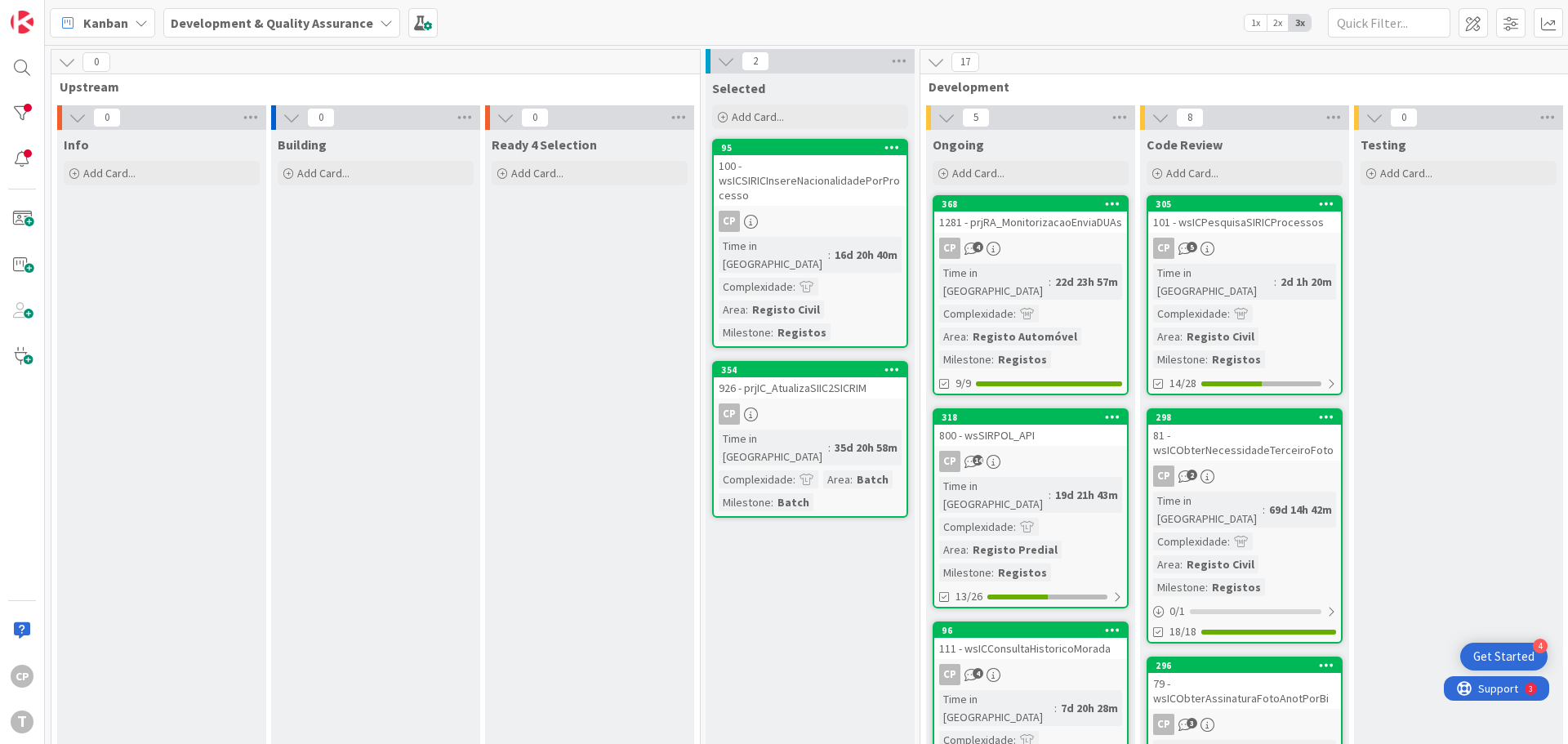
click at [1035, 424] on div "800 - wsSIRPOL_API" at bounding box center [1031, 435] width 193 height 22
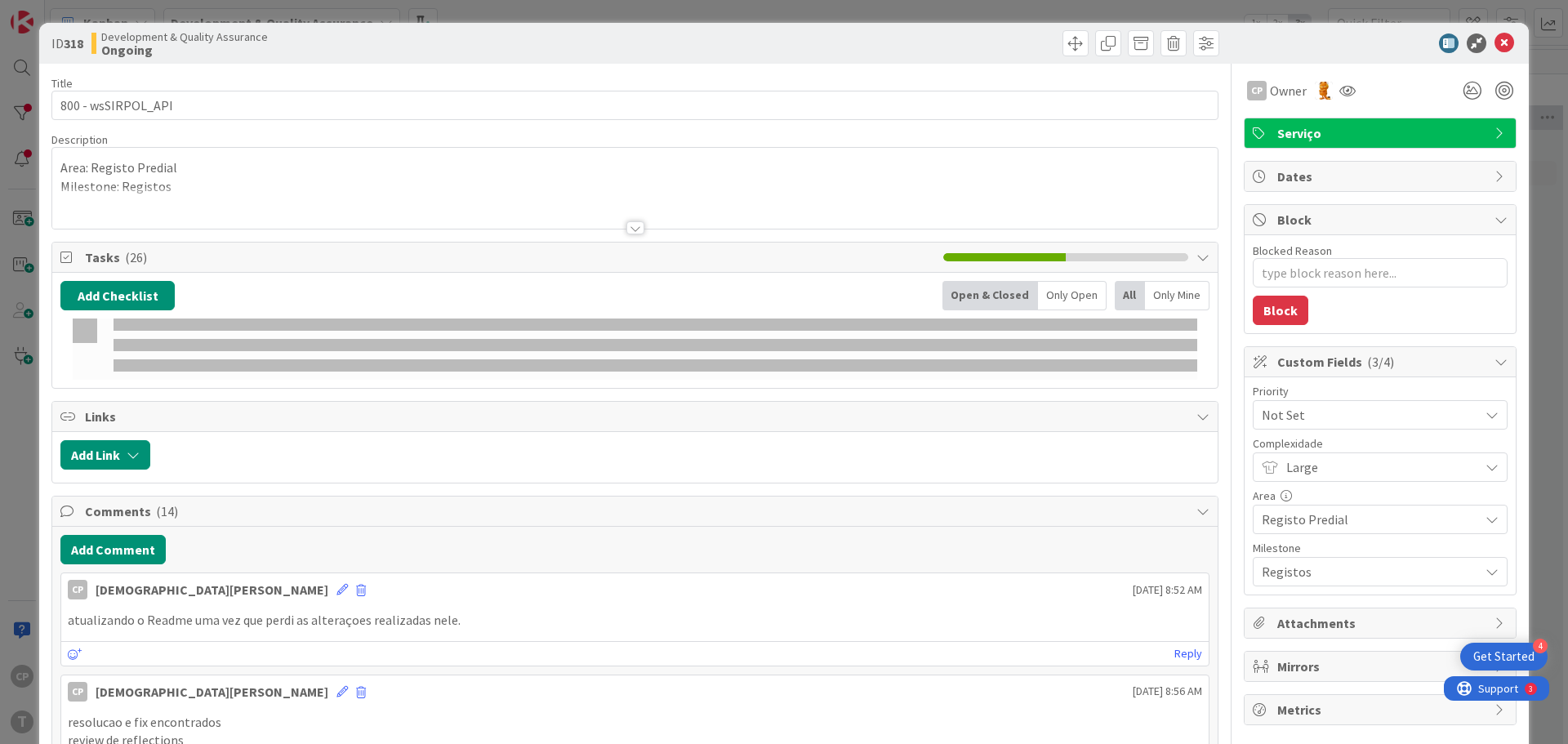
type textarea "x"
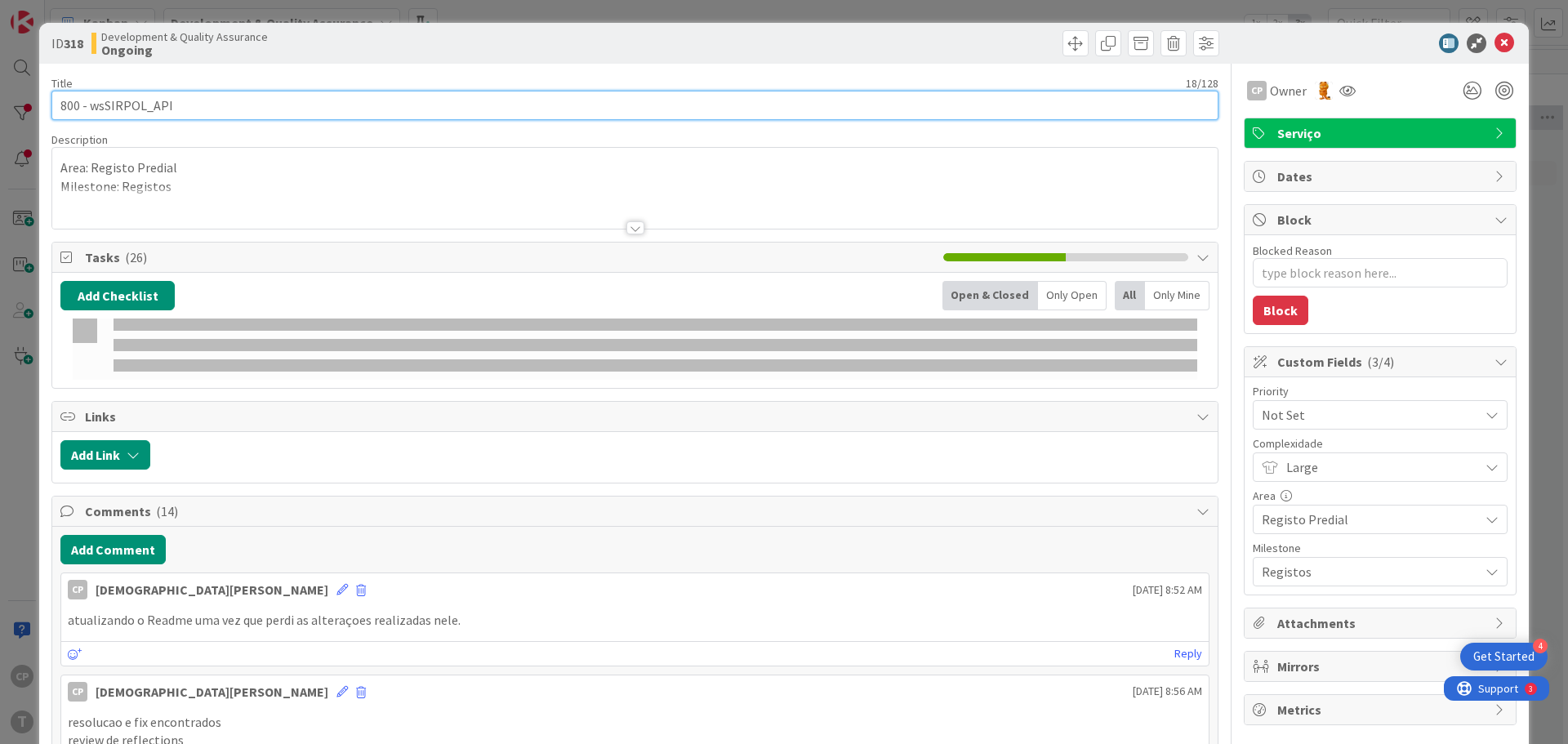
click at [85, 105] on input "800 - wsSIRPOL_API" at bounding box center [634, 105] width 1167 height 29
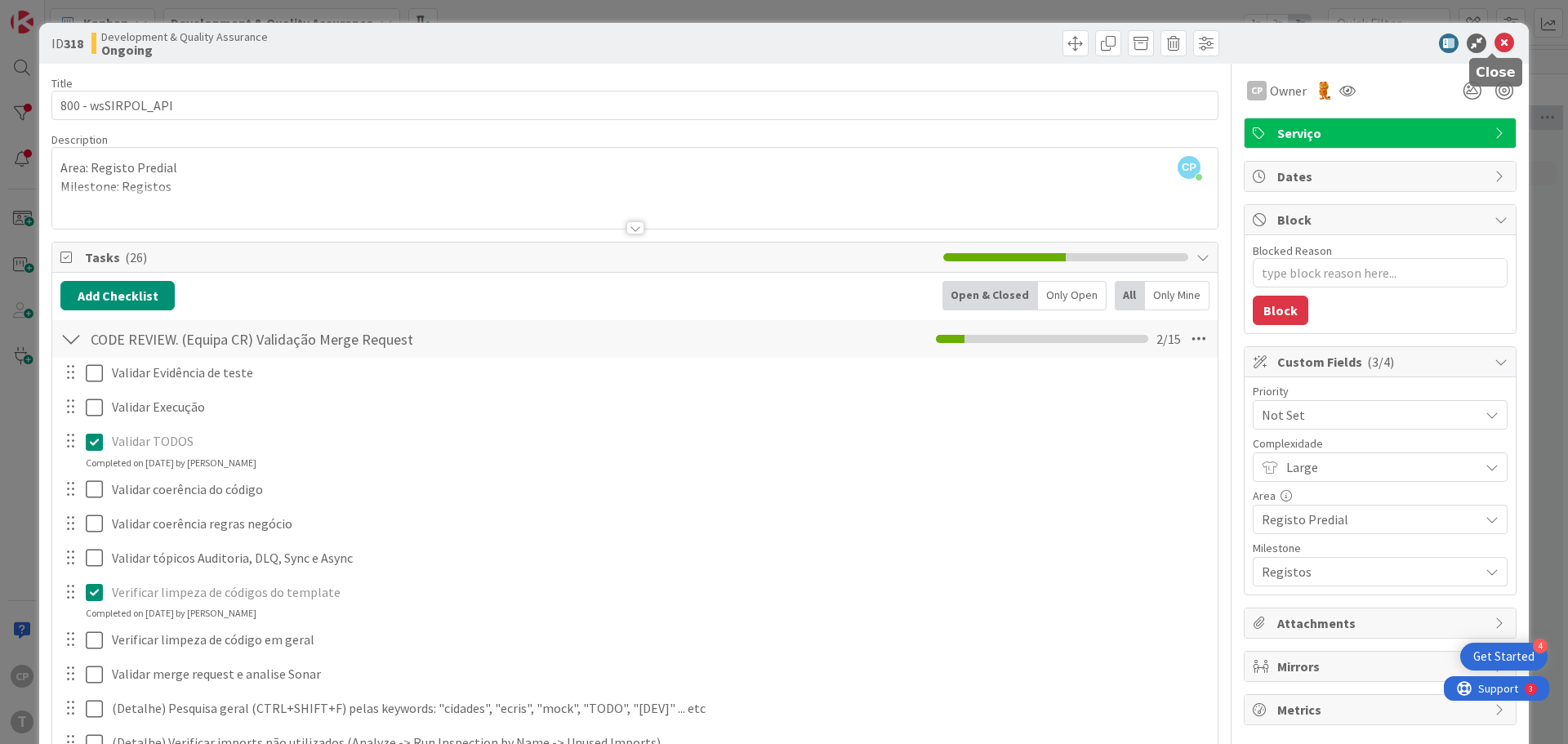
click at [1497, 40] on icon at bounding box center [1504, 43] width 20 height 20
